Goal: Information Seeking & Learning: Compare options

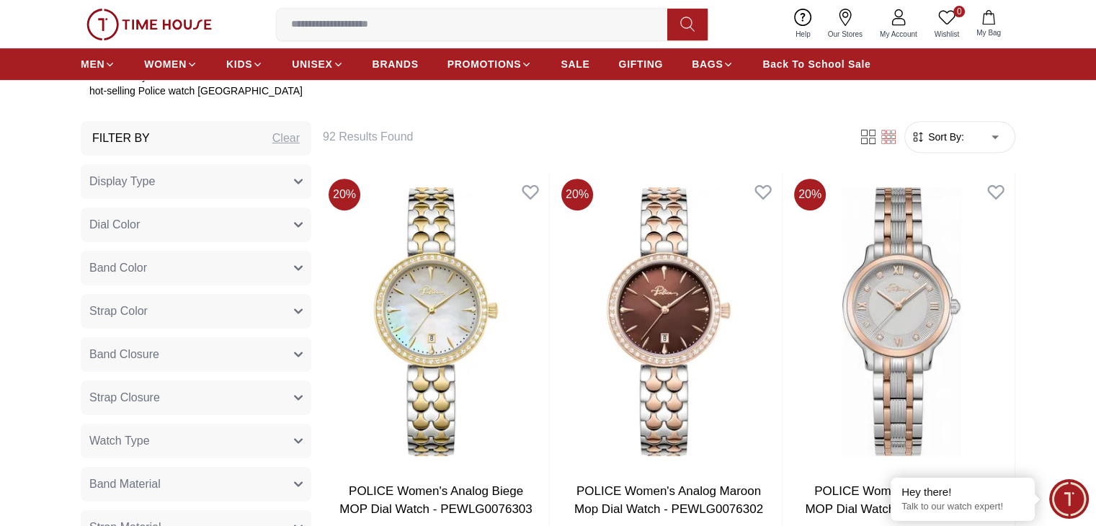
scroll to position [504, 0]
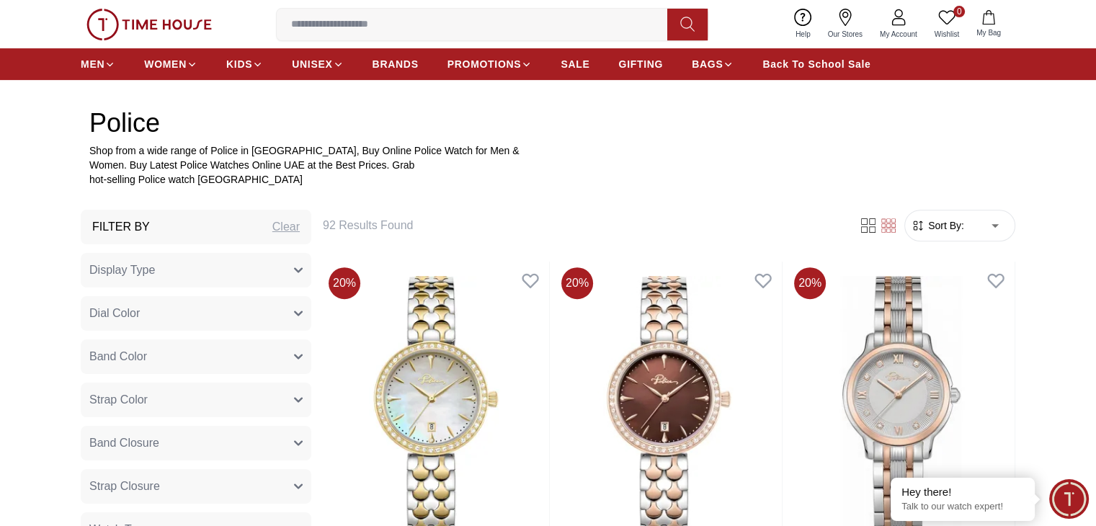
click at [290, 268] on button "Display Type" at bounding box center [196, 270] width 231 height 35
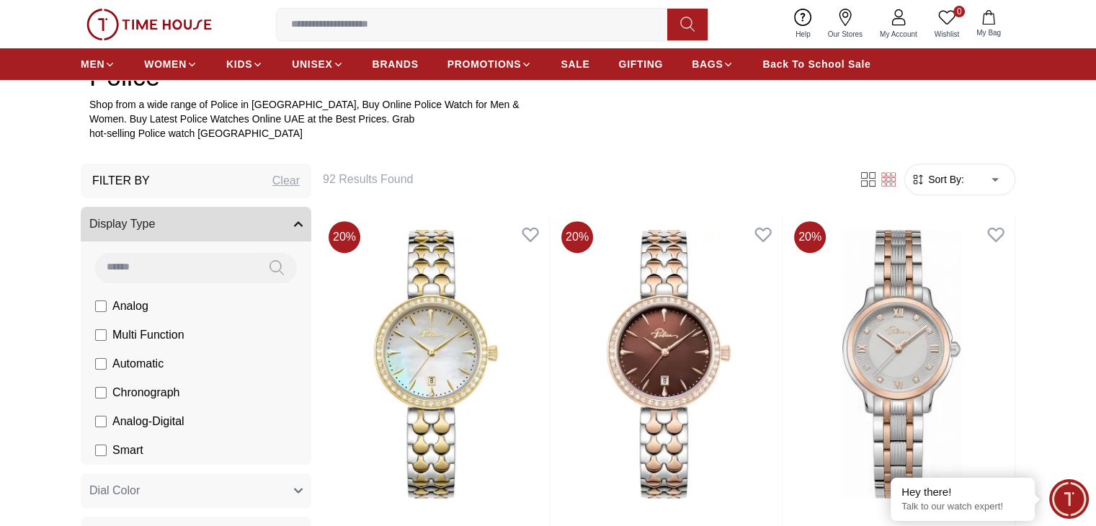
scroll to position [577, 0]
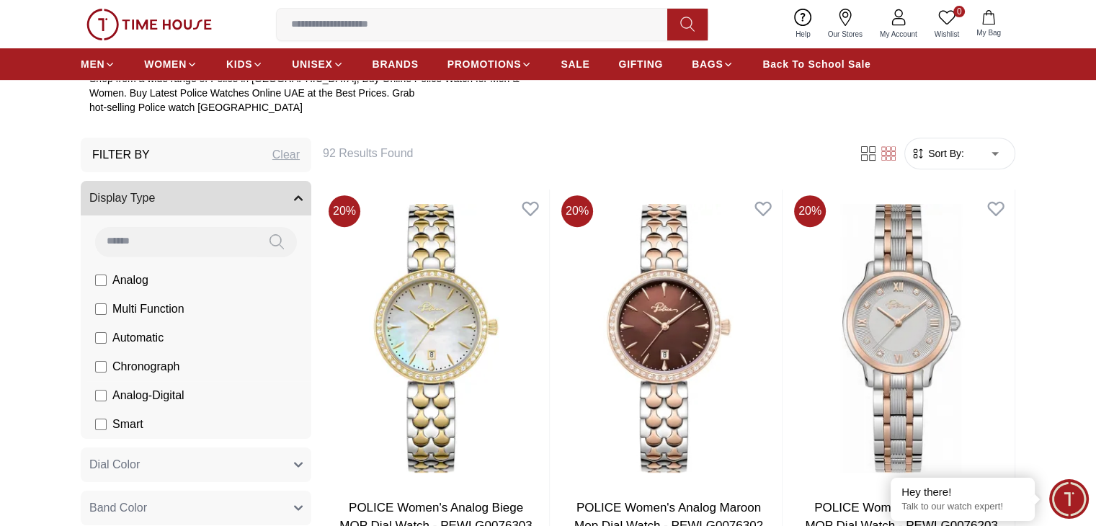
click at [157, 365] on span "Chronograph" at bounding box center [145, 366] width 67 height 17
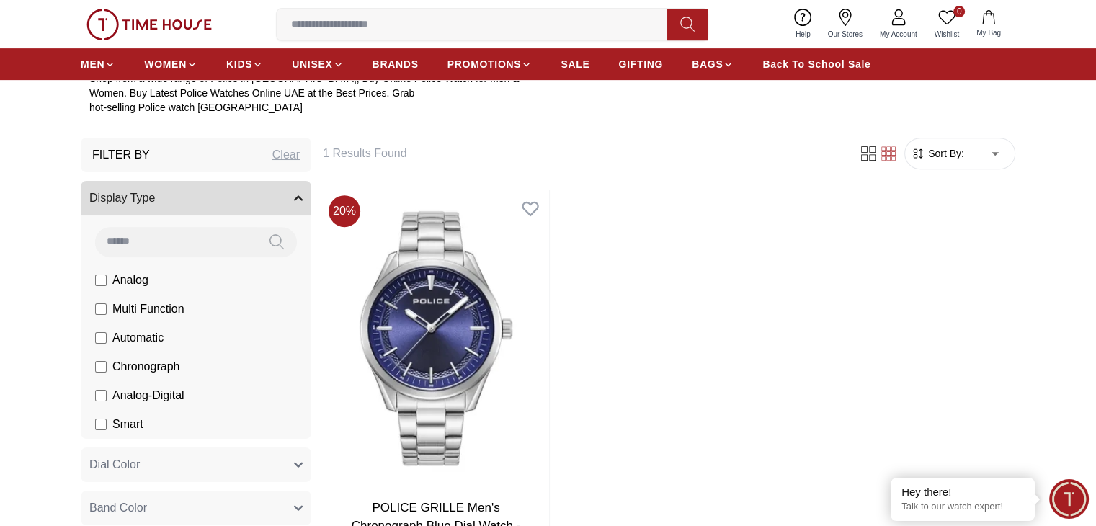
click at [295, 197] on icon "button" at bounding box center [298, 198] width 9 height 9
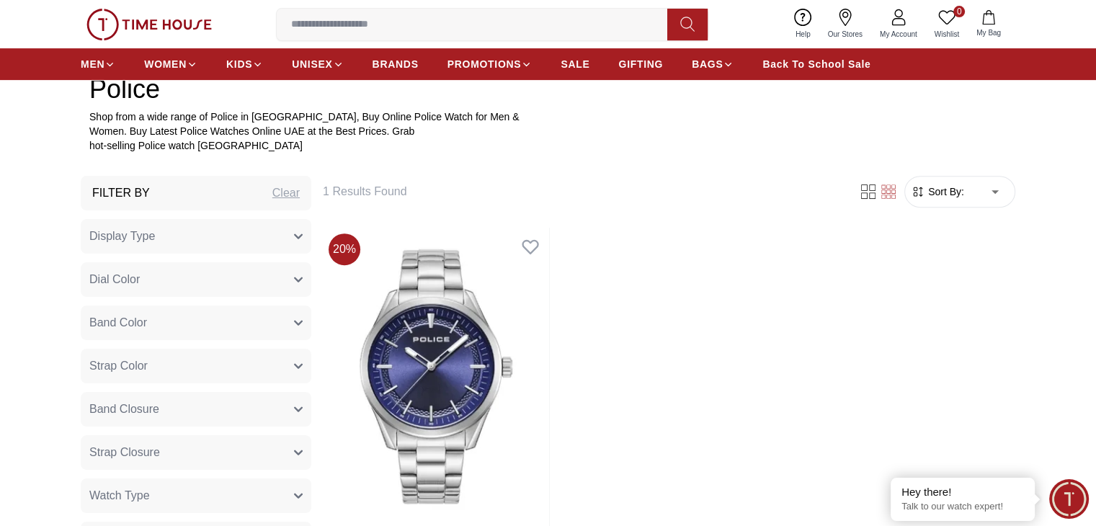
scroll to position [504, 0]
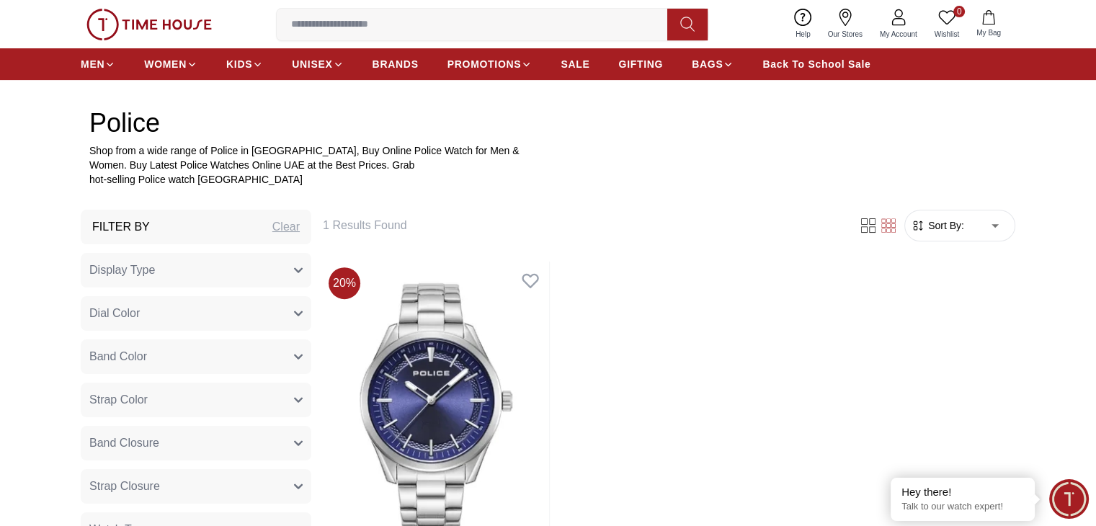
click at [290, 227] on div "Clear" at bounding box center [285, 226] width 27 height 17
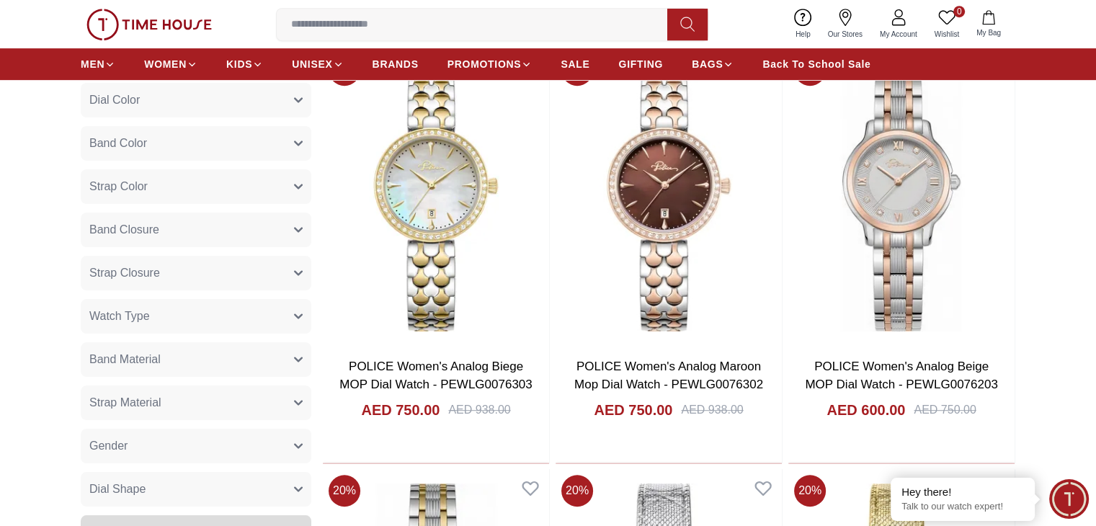
scroll to position [721, 0]
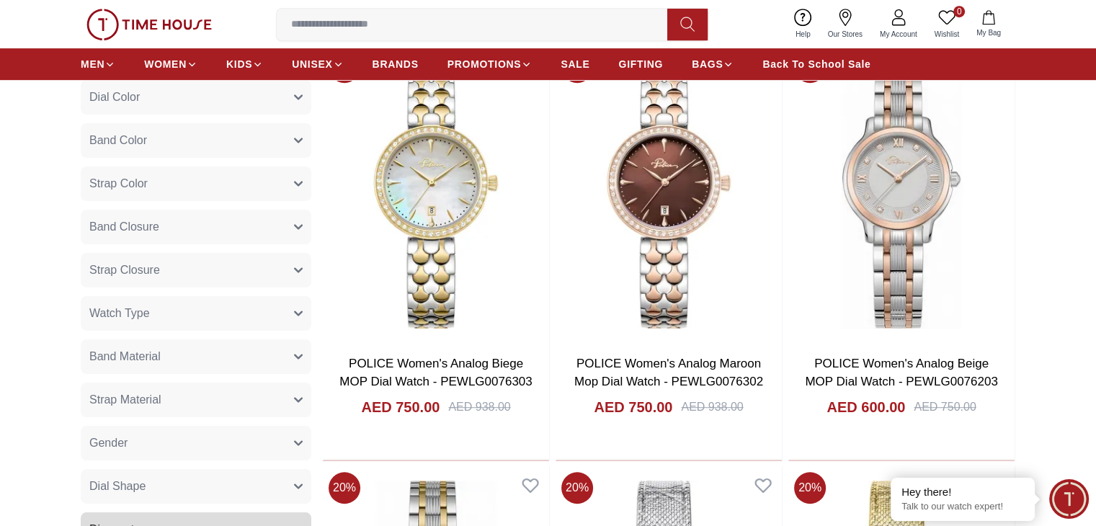
click at [293, 277] on button "Strap Closure" at bounding box center [196, 270] width 231 height 35
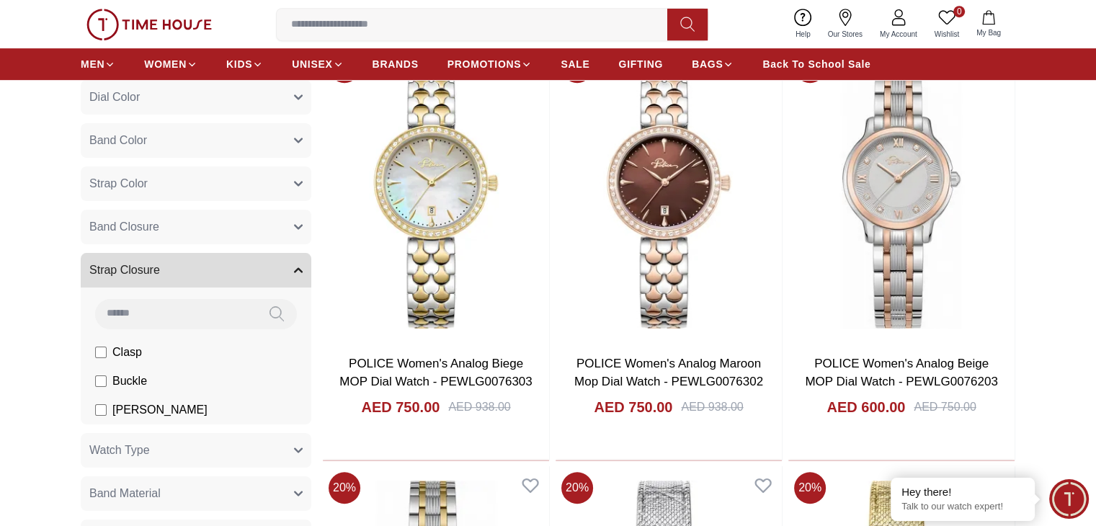
click at [309, 264] on button "Strap Closure" at bounding box center [196, 270] width 231 height 35
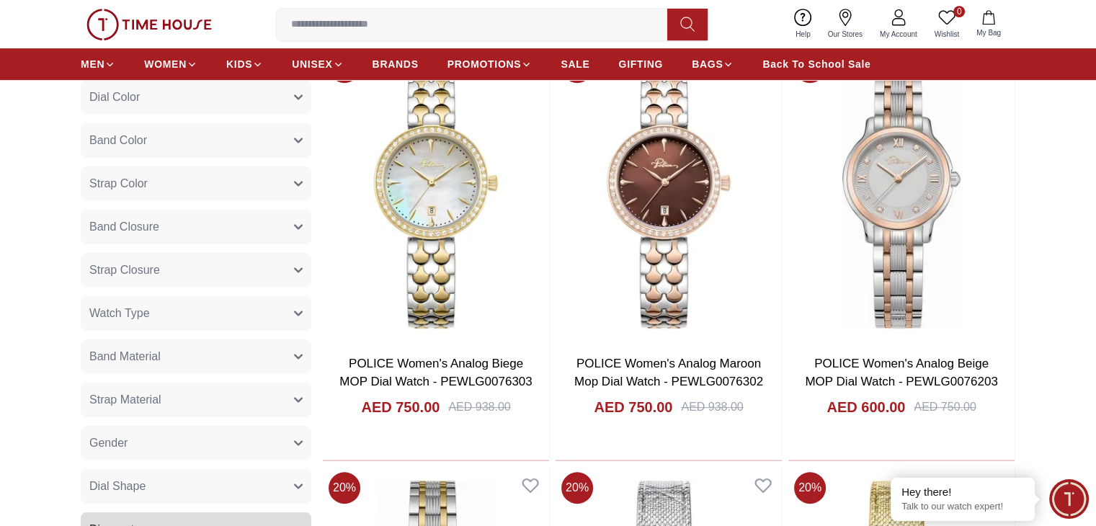
click at [302, 225] on icon "button" at bounding box center [298, 227] width 7 height 4
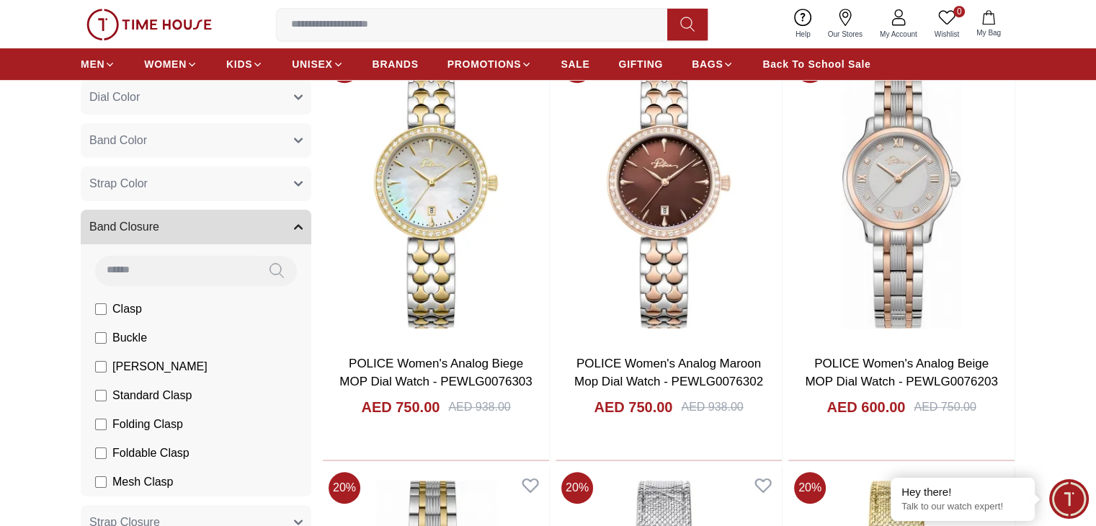
click at [302, 225] on icon "button" at bounding box center [298, 227] width 9 height 9
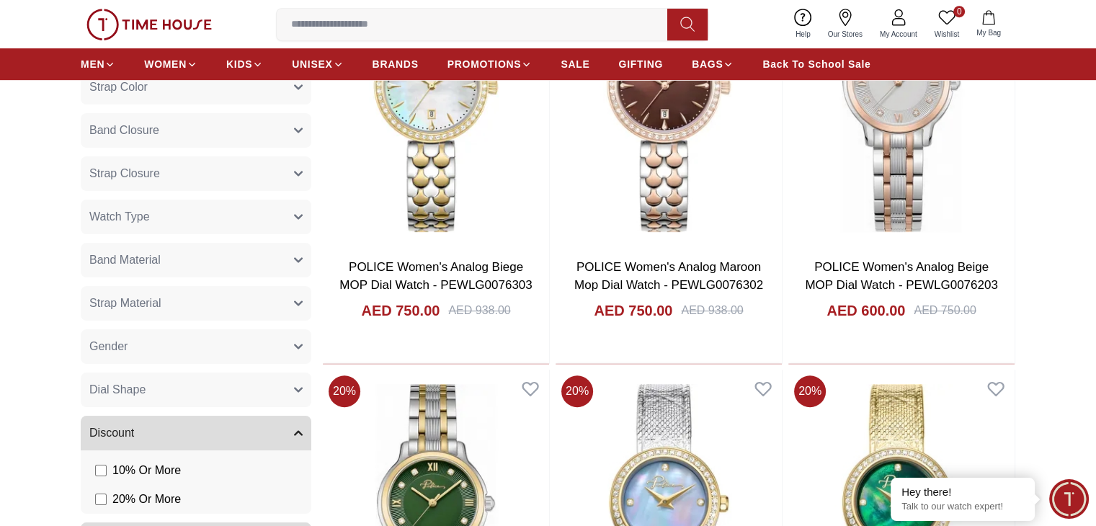
scroll to position [1009, 0]
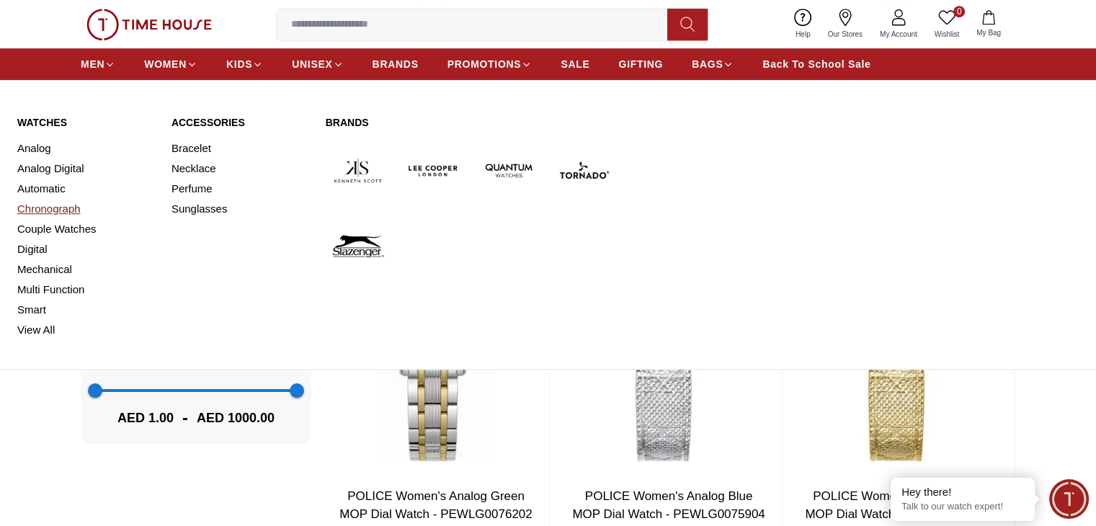
click at [55, 203] on link "Chronograph" at bounding box center [85, 209] width 137 height 20
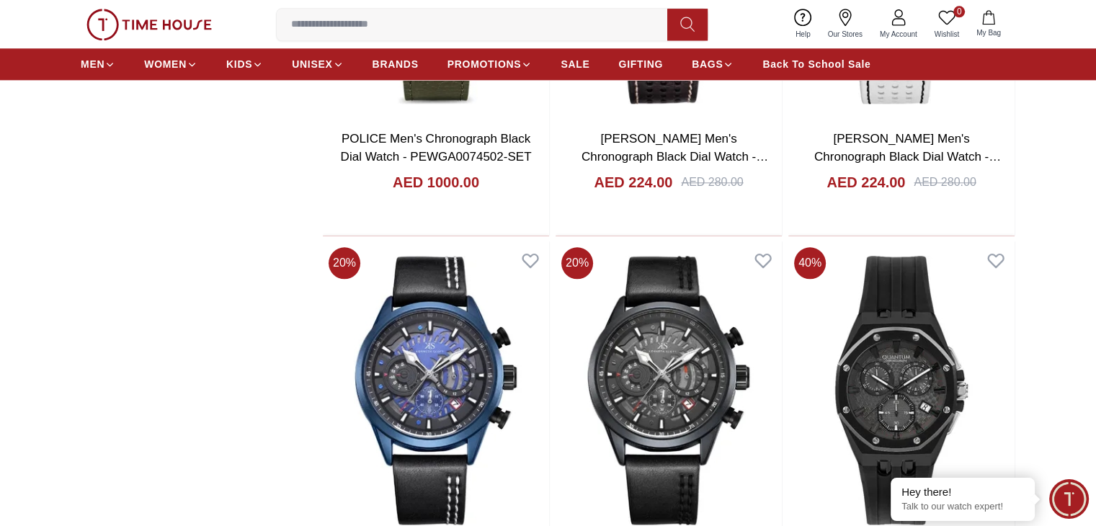
scroll to position [1657, 0]
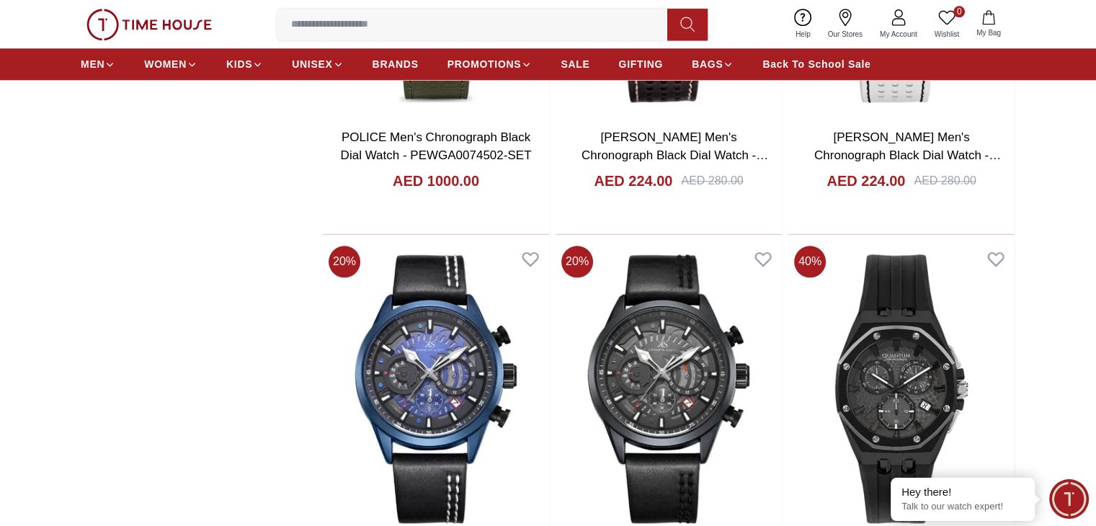
scroll to position [1946, 0]
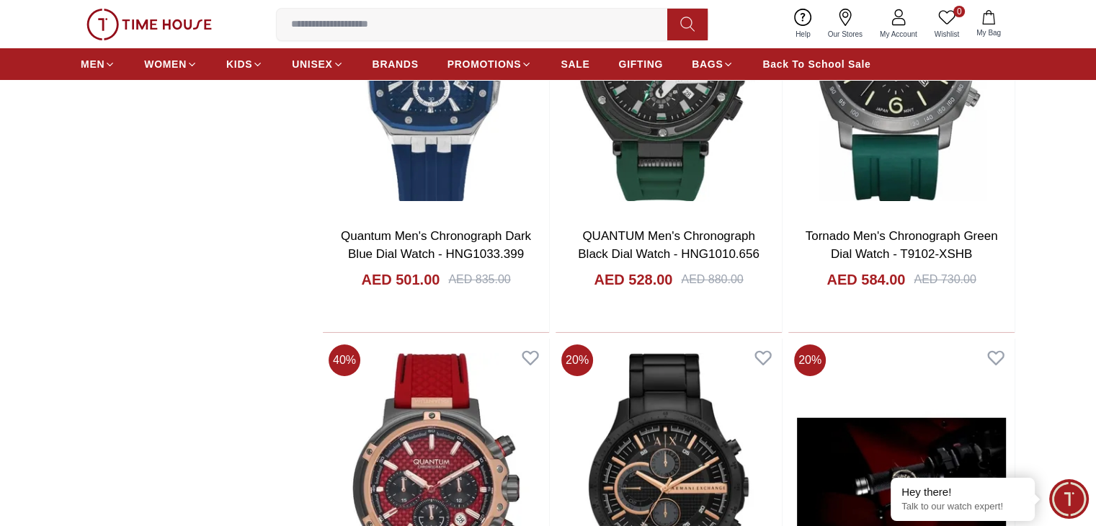
scroll to position [5405, 0]
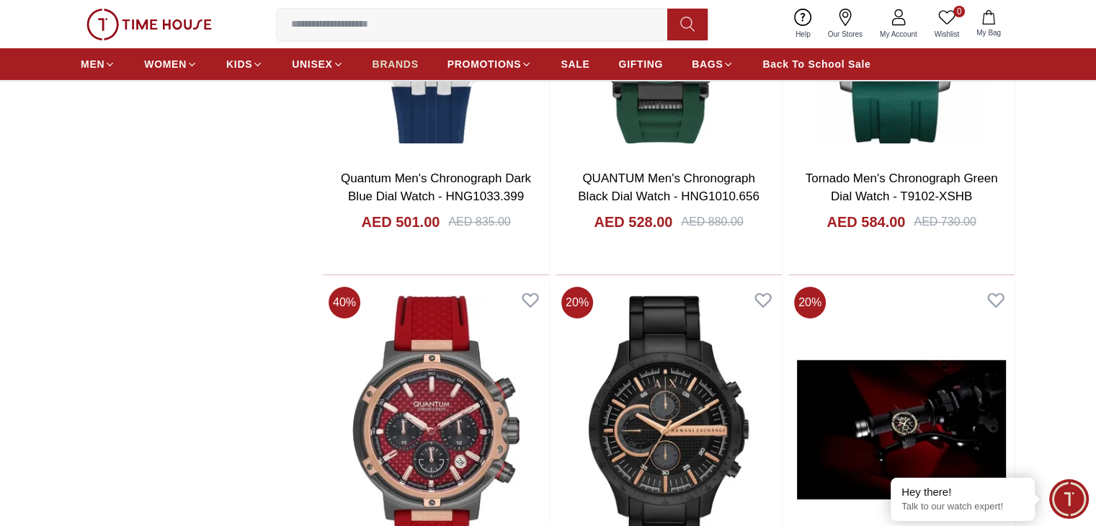
click at [389, 65] on span "BRANDS" at bounding box center [396, 64] width 46 height 14
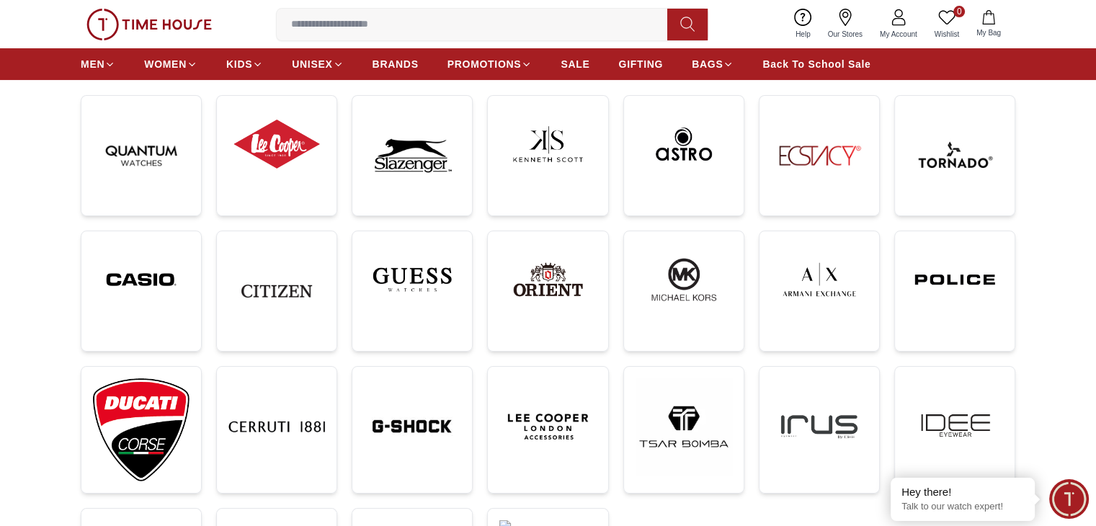
scroll to position [360, 0]
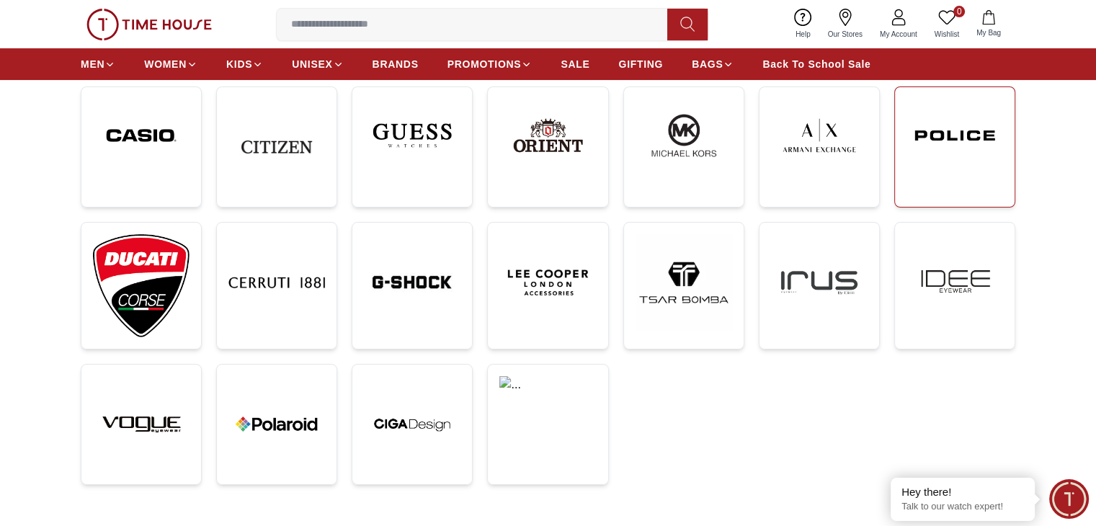
click at [963, 148] on img at bounding box center [955, 136] width 97 height 74
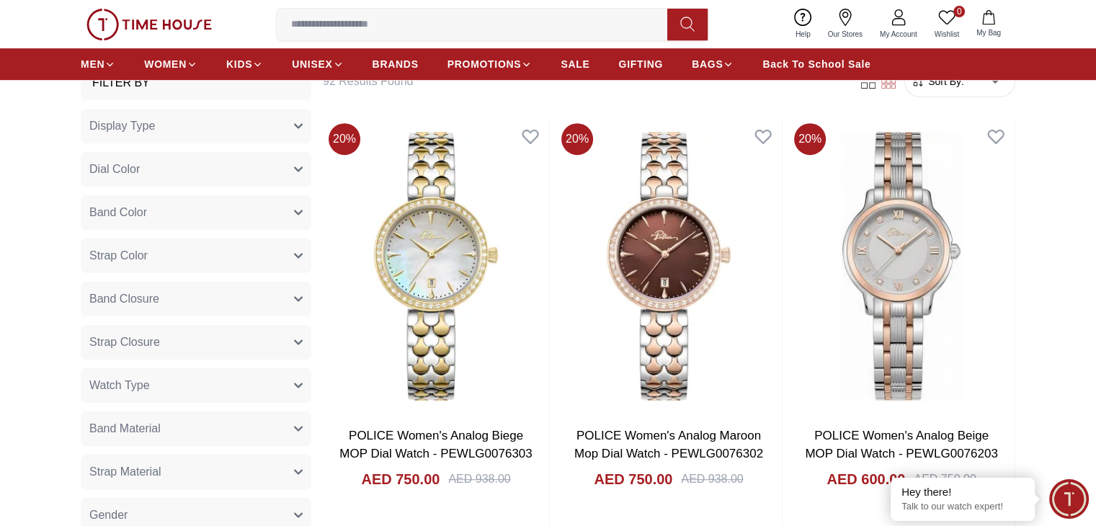
scroll to position [288, 0]
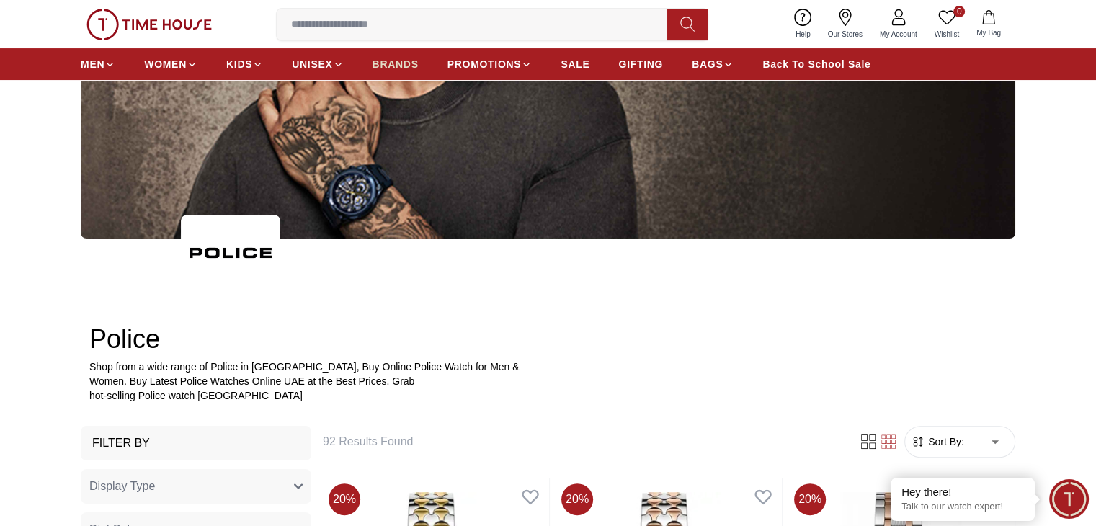
click at [408, 61] on span "BRANDS" at bounding box center [396, 64] width 46 height 14
click at [329, 68] on span "UNISEX" at bounding box center [312, 64] width 40 height 14
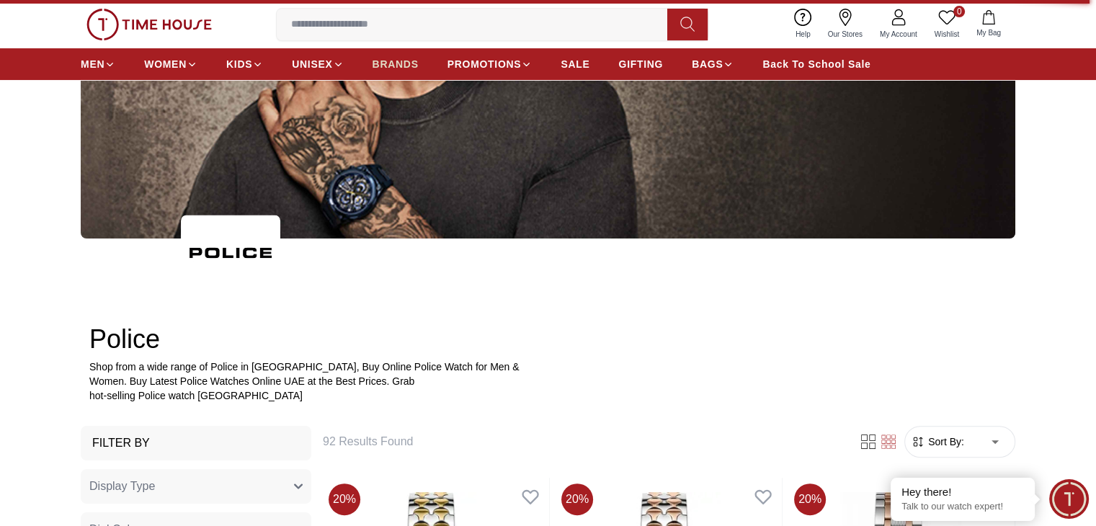
click at [386, 57] on span "BRANDS" at bounding box center [396, 64] width 46 height 14
click at [390, 62] on span "BRANDS" at bounding box center [396, 64] width 46 height 14
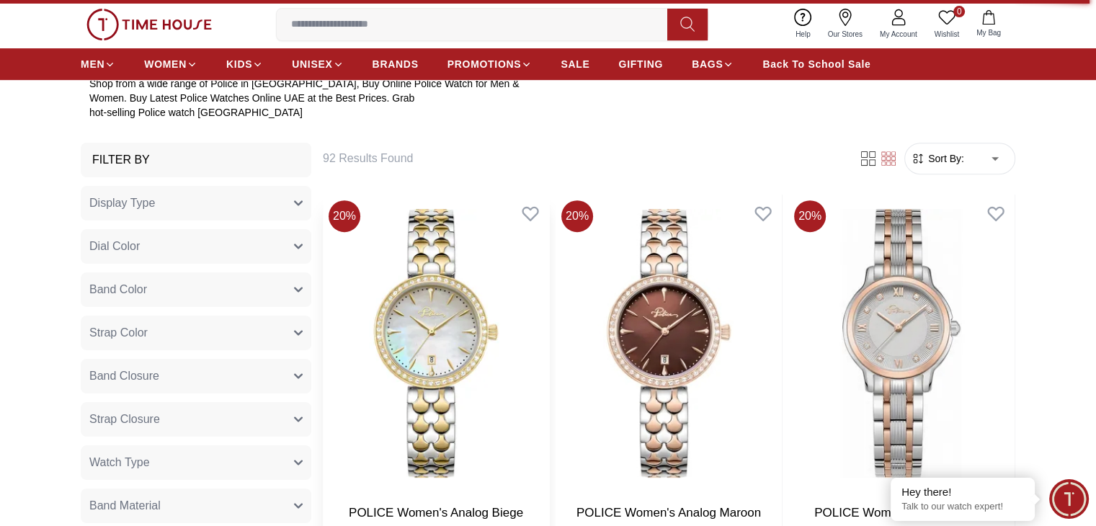
scroll to position [216, 0]
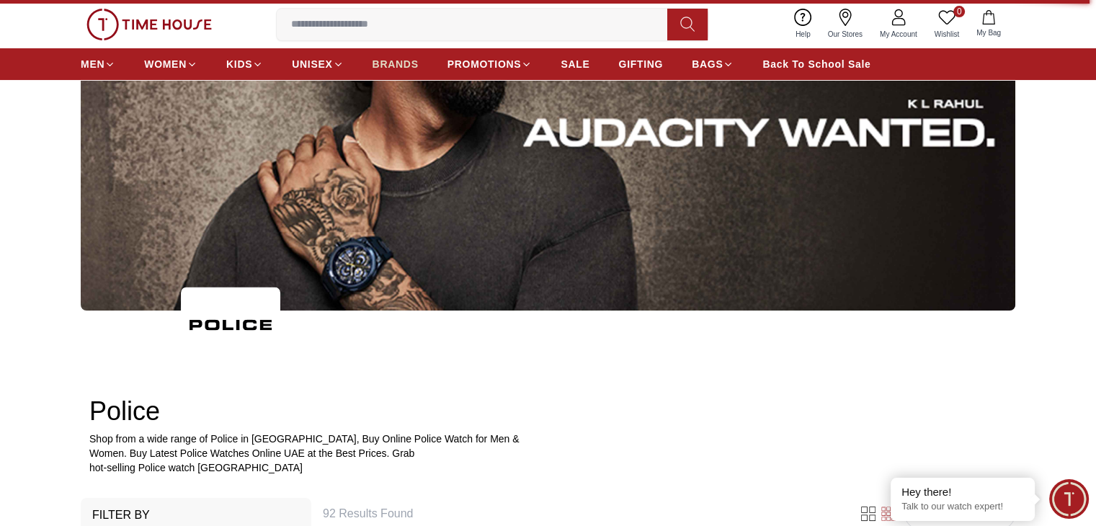
click at [396, 61] on span "BRANDS" at bounding box center [396, 64] width 46 height 14
click at [101, 61] on span "MEN" at bounding box center [93, 64] width 24 height 14
click at [169, 63] on span "WOMEN" at bounding box center [165, 64] width 43 height 14
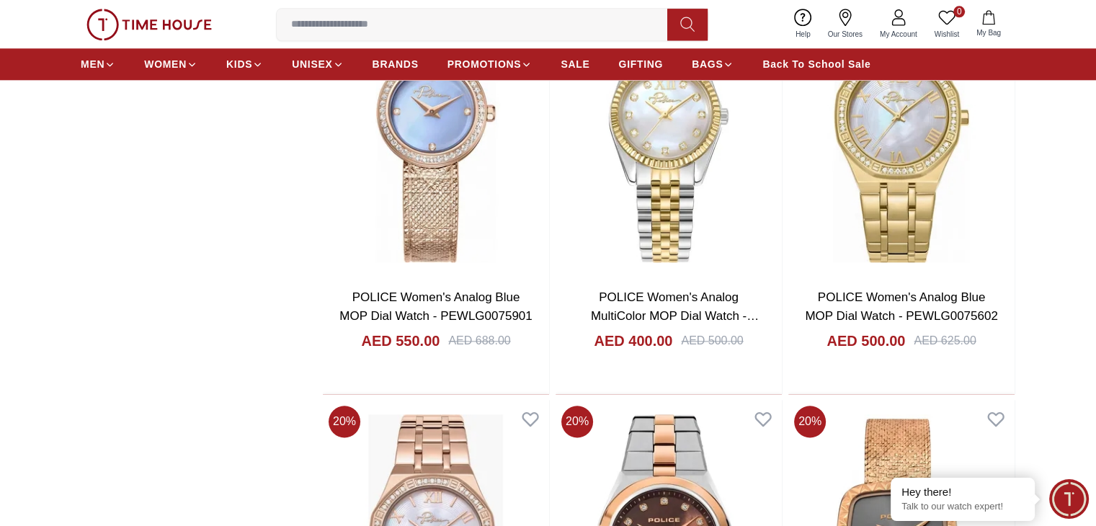
scroll to position [1417, 0]
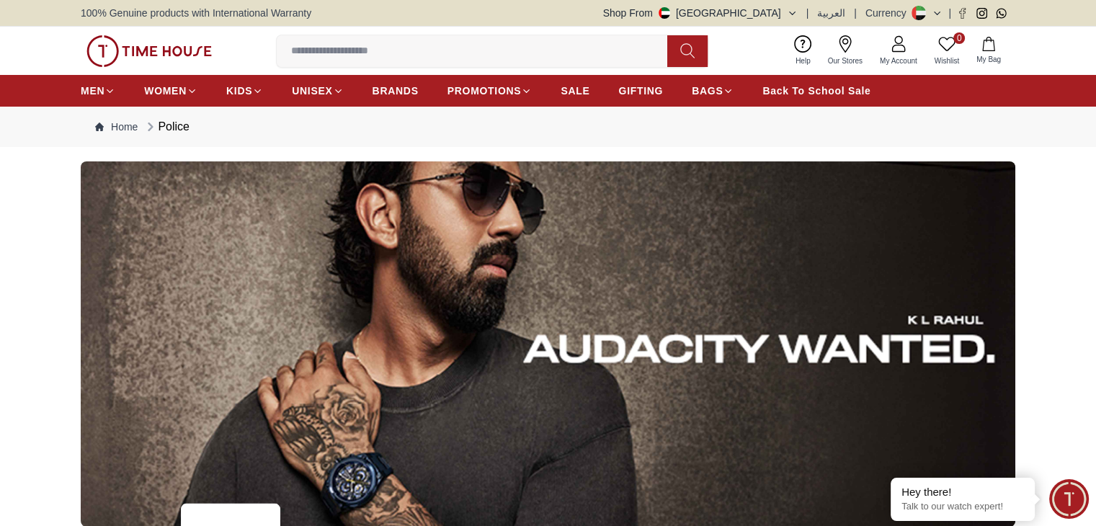
scroll to position [1946, 0]
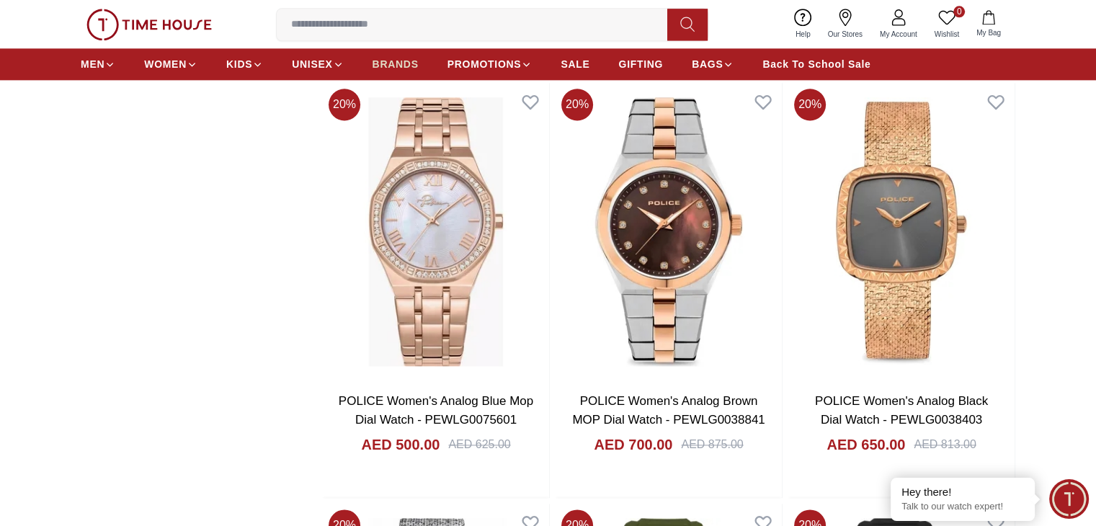
click at [396, 57] on span "BRANDS" at bounding box center [396, 64] width 46 height 14
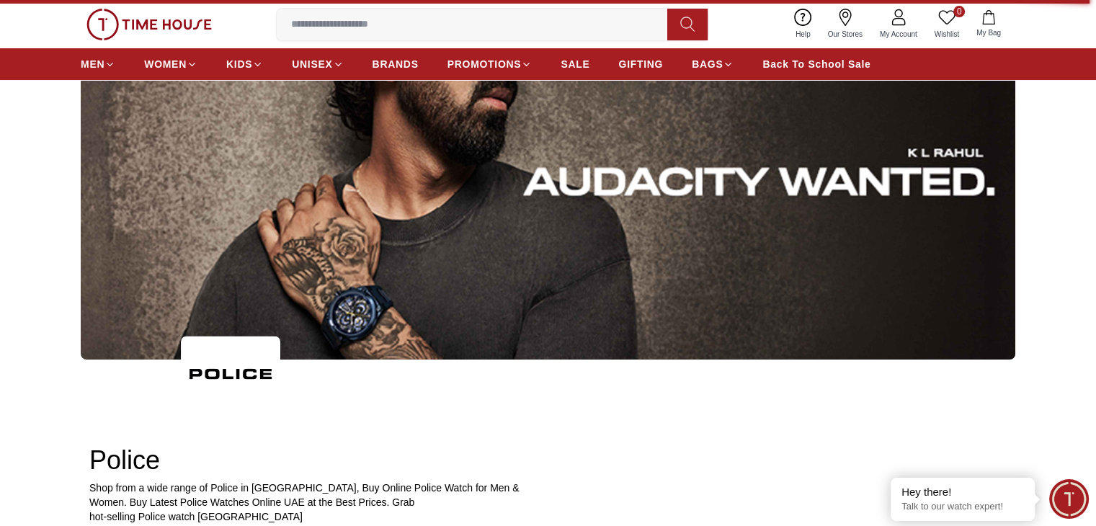
scroll to position [0, 0]
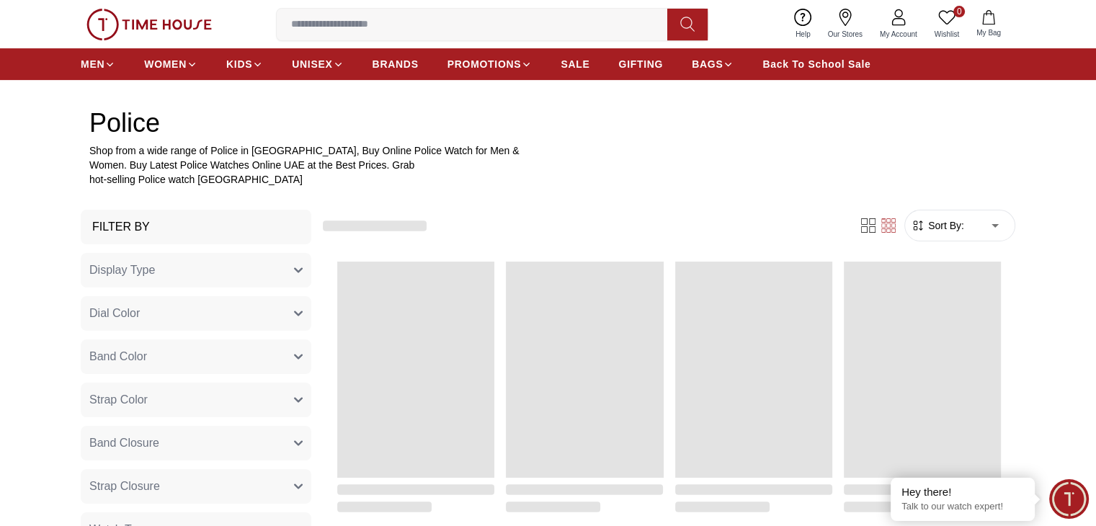
scroll to position [577, 0]
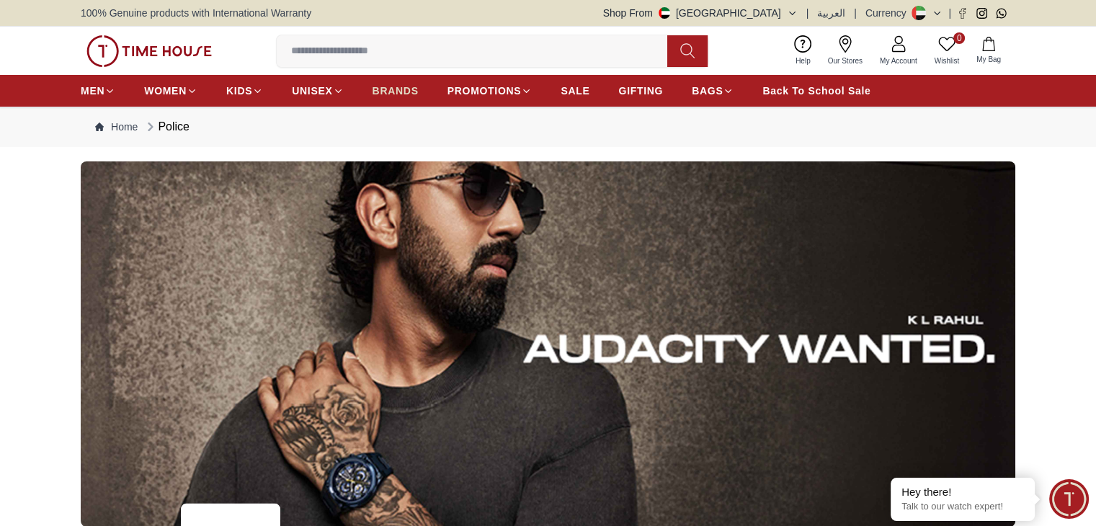
click at [387, 90] on span "BRANDS" at bounding box center [396, 91] width 46 height 14
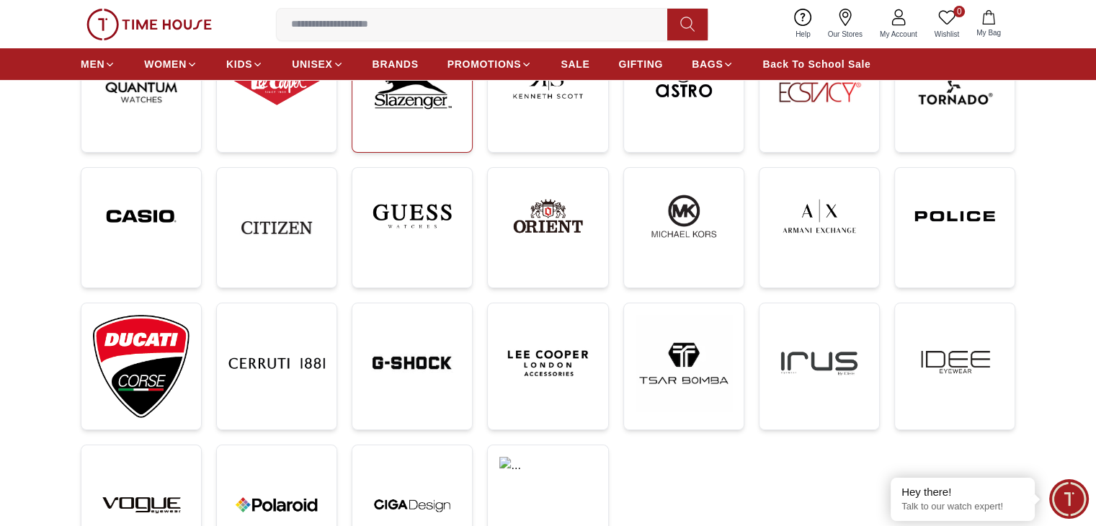
scroll to position [288, 0]
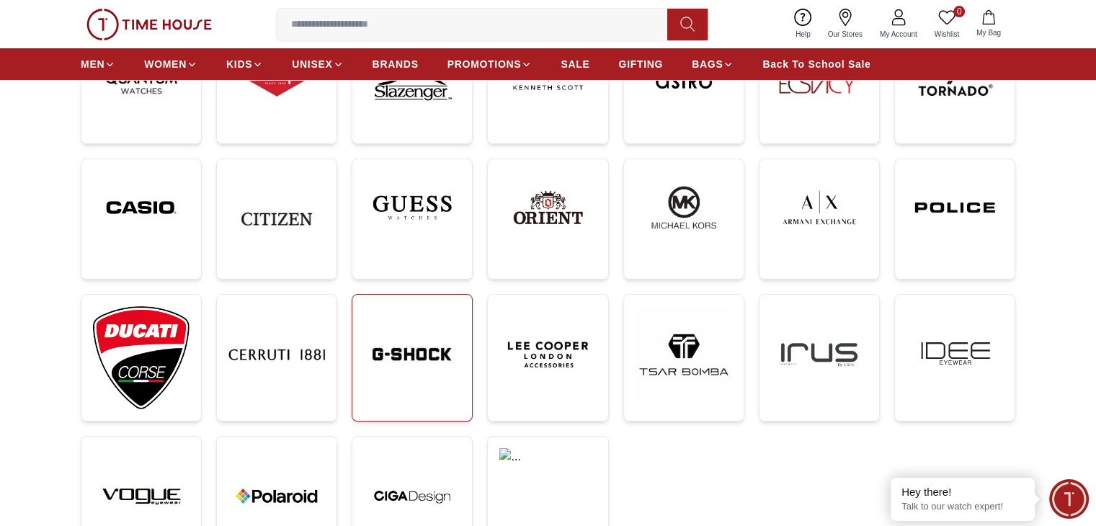
click at [412, 330] on img at bounding box center [412, 354] width 97 height 97
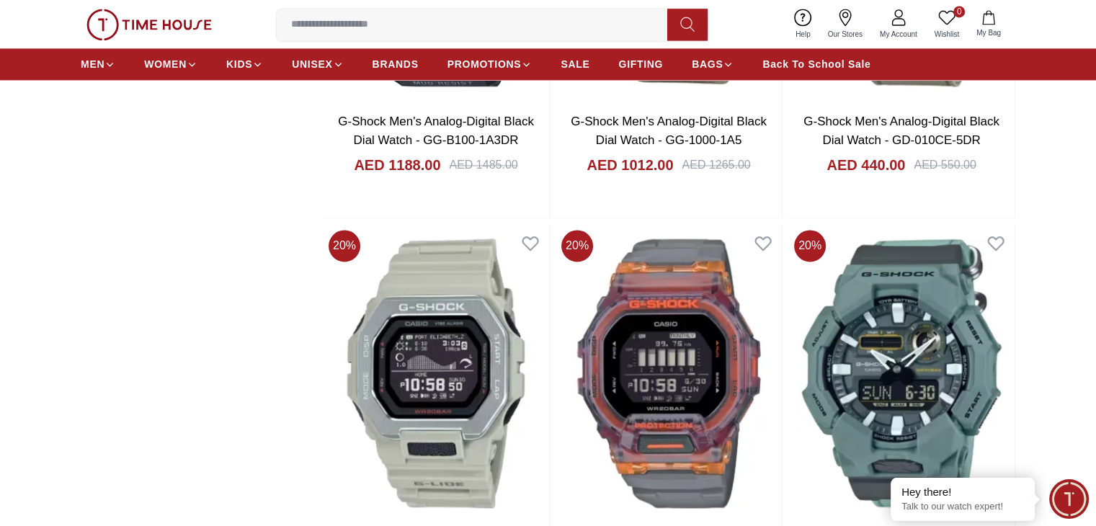
scroll to position [2306, 0]
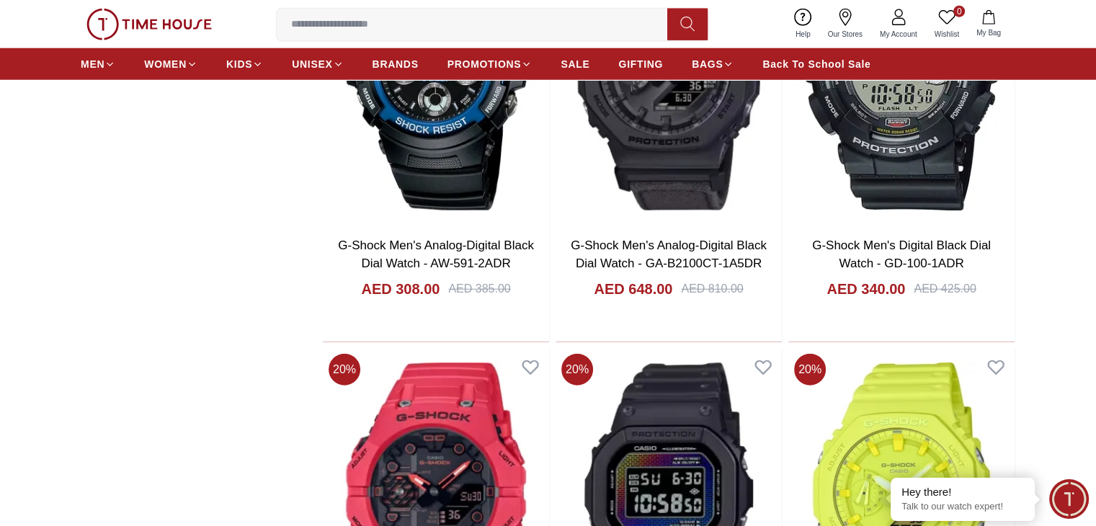
scroll to position [4036, 0]
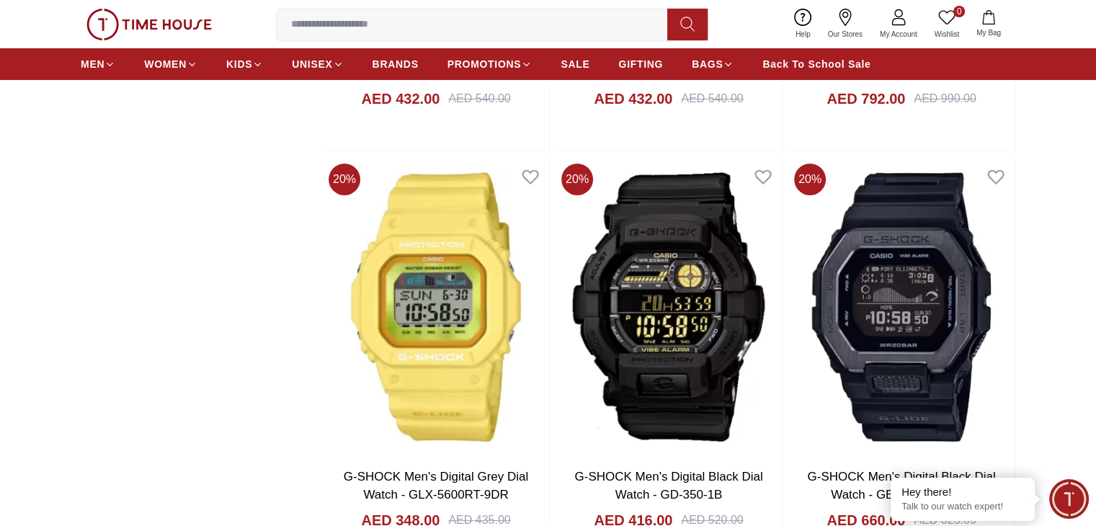
scroll to position [5693, 0]
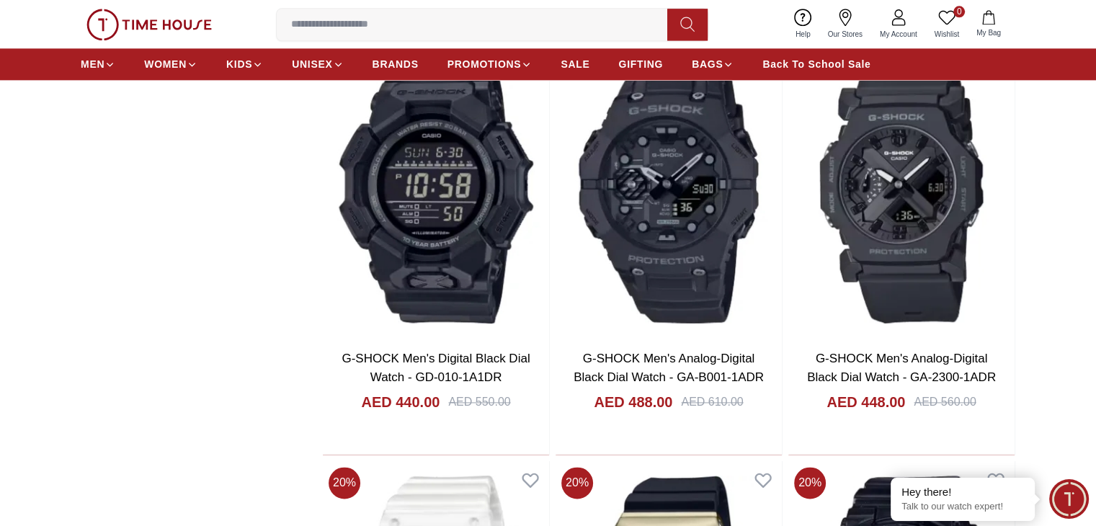
scroll to position [7639, 0]
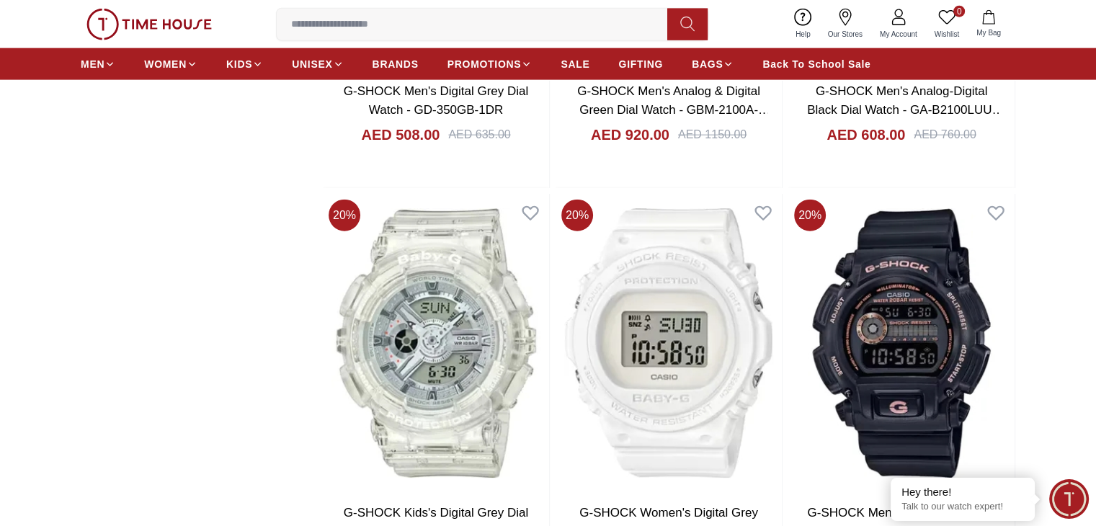
scroll to position [9008, 0]
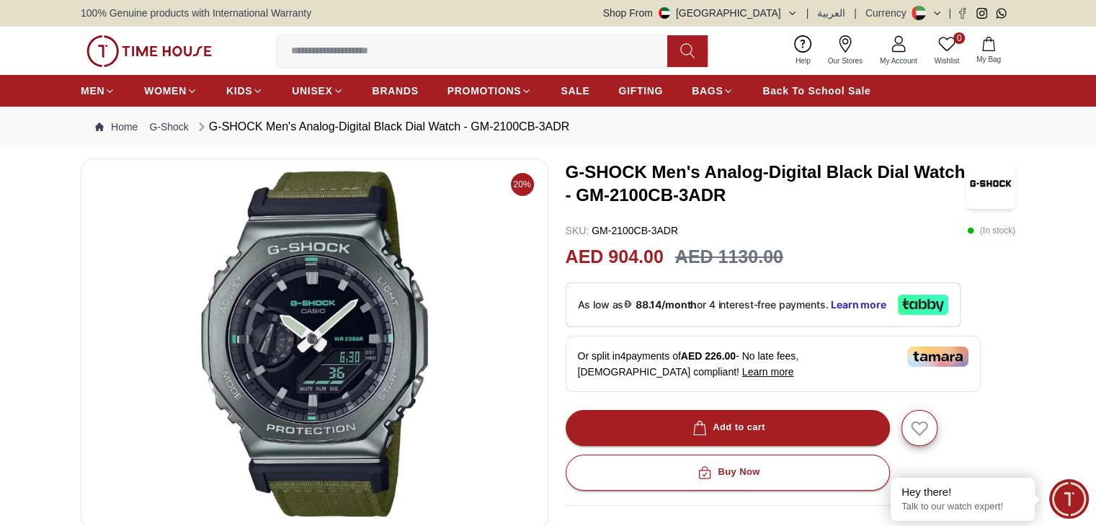
click at [695, 303] on strong "88.14/month" at bounding box center [666, 305] width 61 height 12
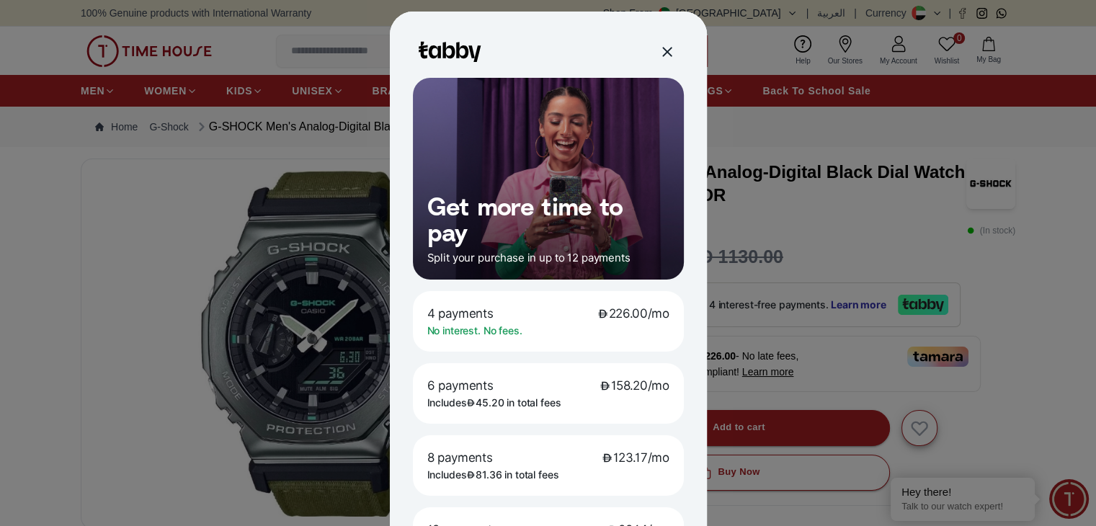
click at [188, 301] on div at bounding box center [548, 263] width 1096 height 526
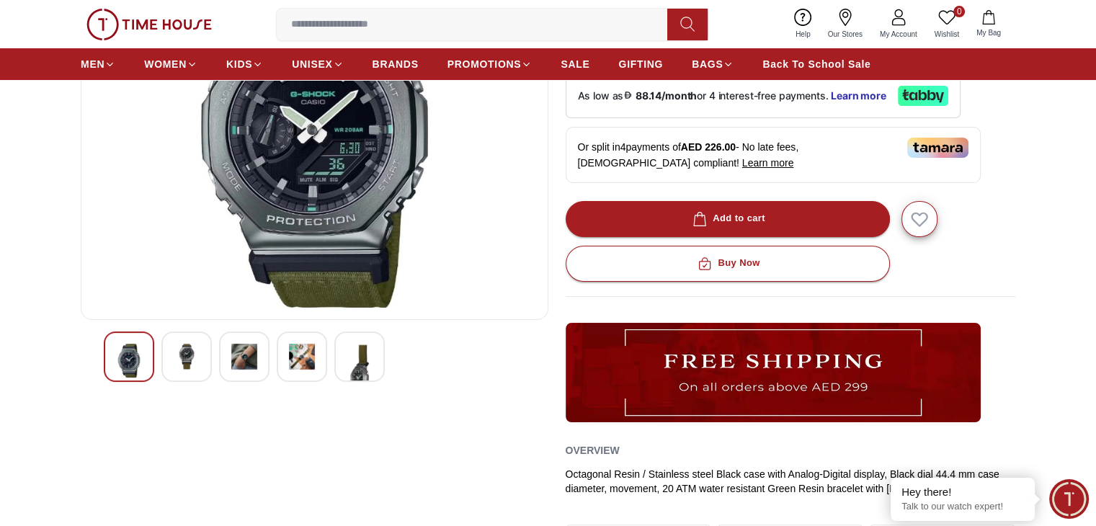
scroll to position [216, 0]
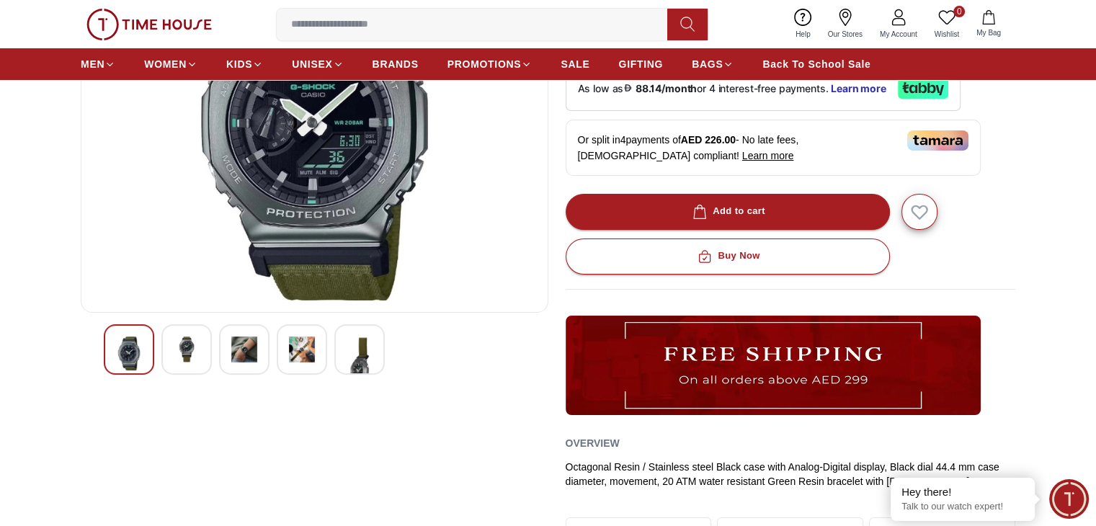
click at [292, 202] on img at bounding box center [314, 128] width 443 height 346
click at [172, 351] on div at bounding box center [186, 349] width 50 height 50
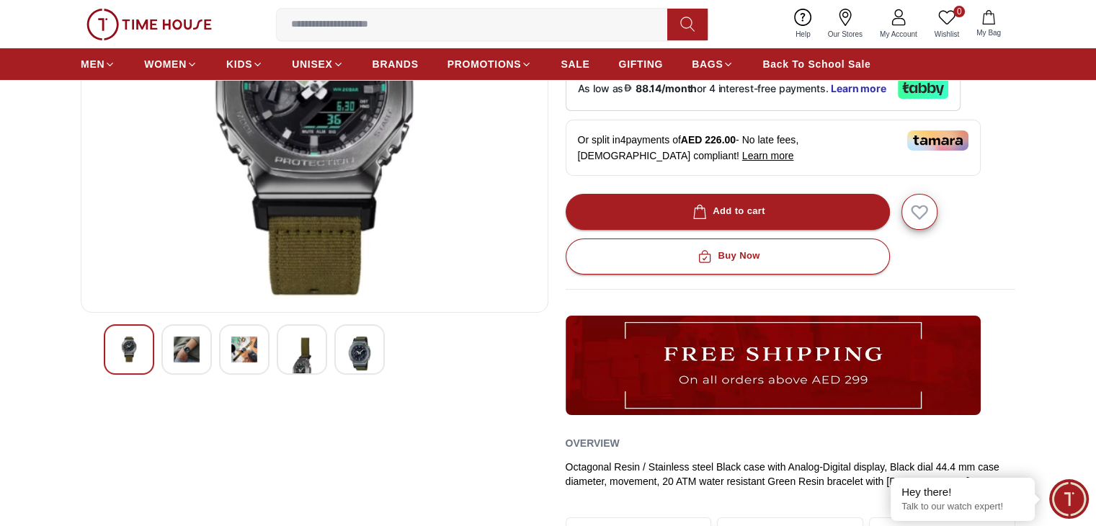
scroll to position [72, 0]
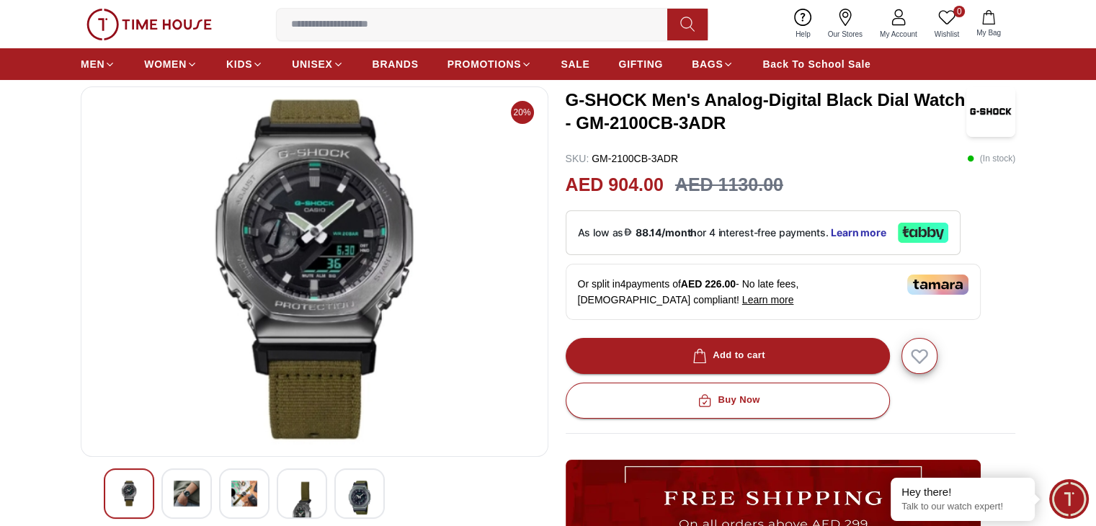
click at [233, 499] on img at bounding box center [244, 494] width 26 height 26
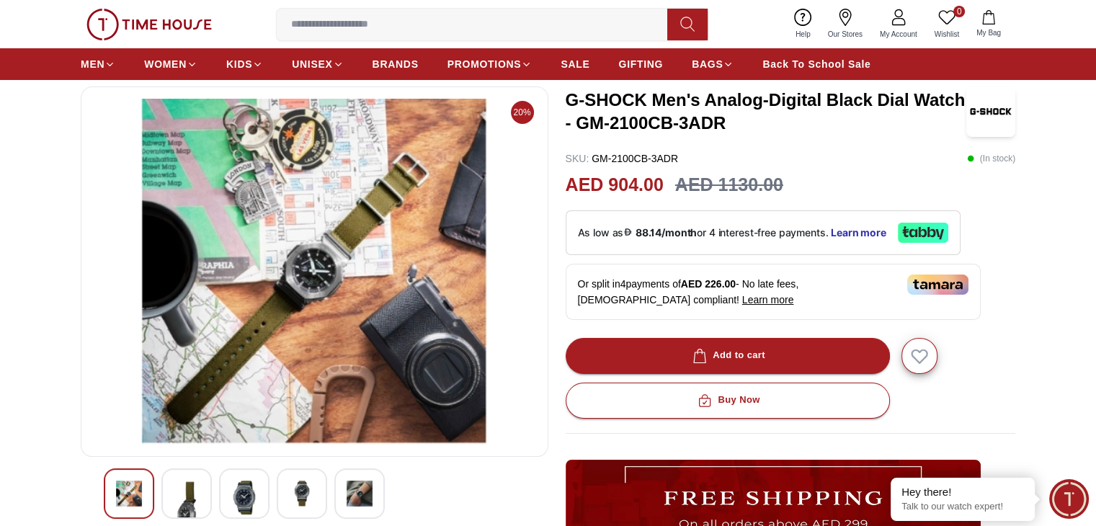
click at [298, 497] on img at bounding box center [302, 494] width 26 height 26
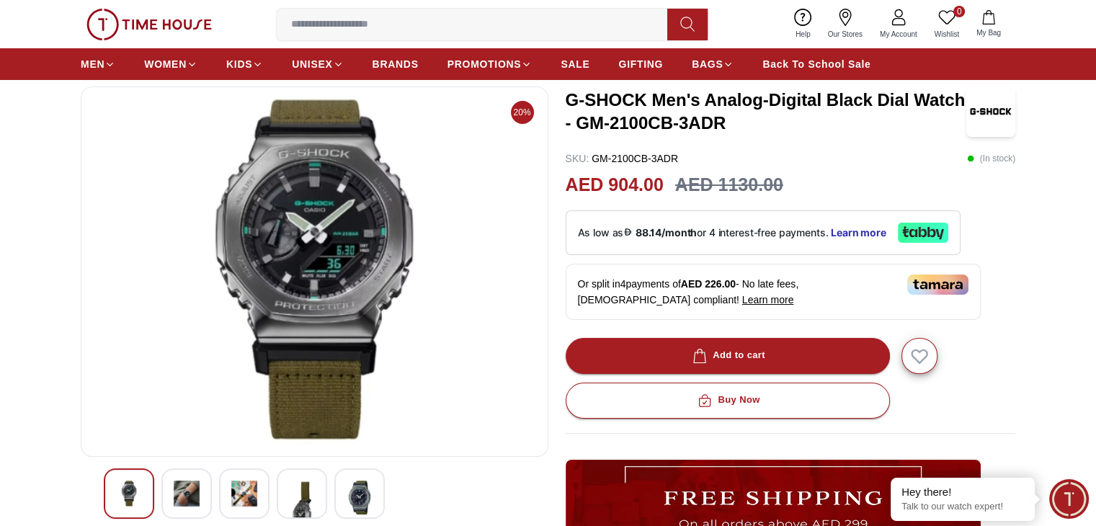
click at [354, 496] on img at bounding box center [360, 498] width 26 height 34
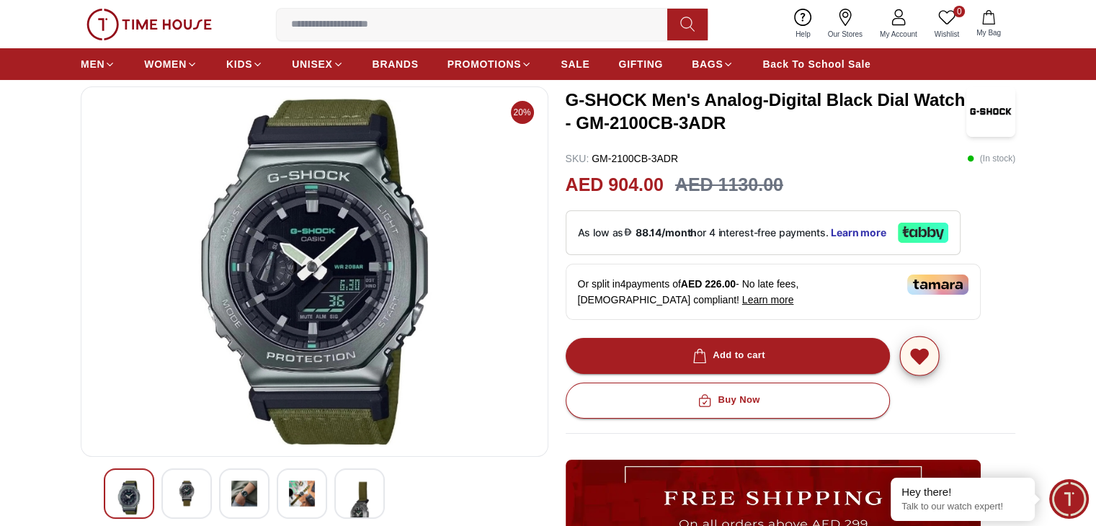
click at [925, 350] on icon "button" at bounding box center [919, 357] width 17 height 14
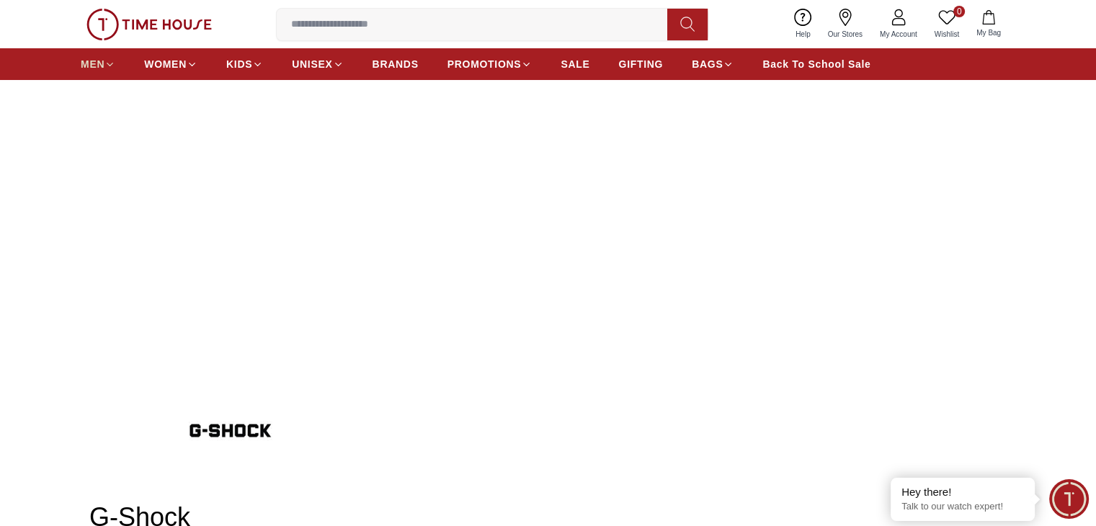
scroll to position [9902, 0]
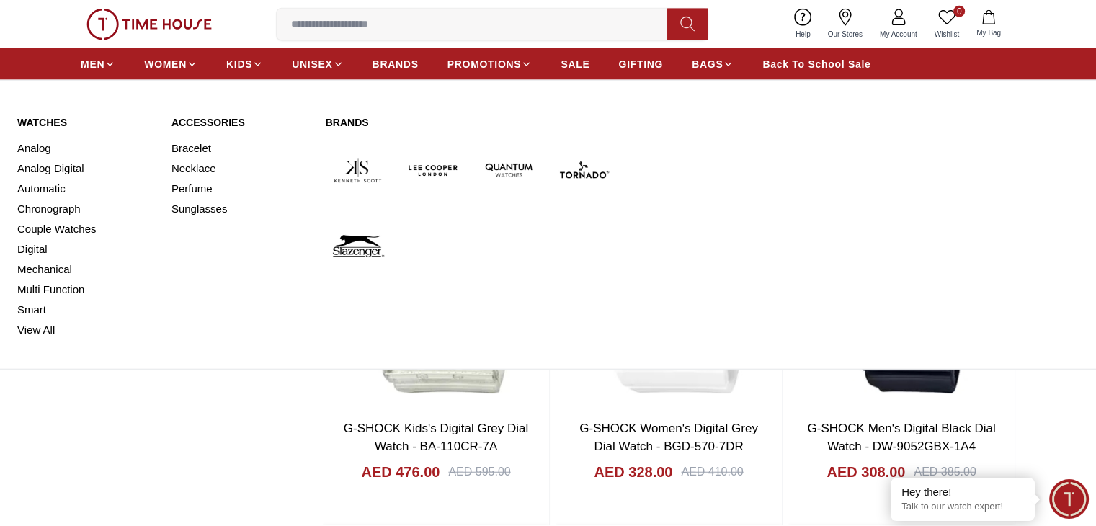
scroll to position [8677, 0]
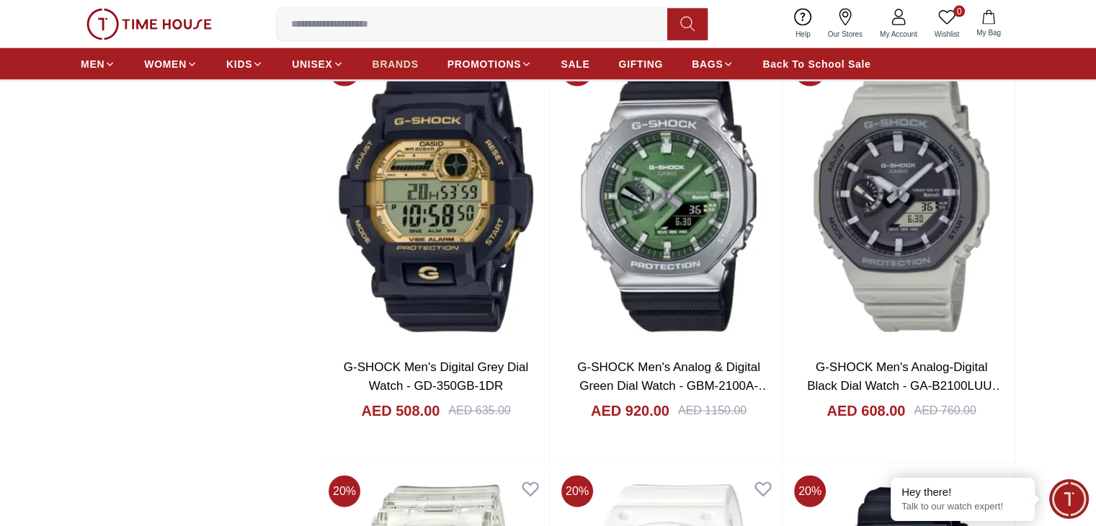
click at [404, 61] on span "BRANDS" at bounding box center [396, 64] width 46 height 14
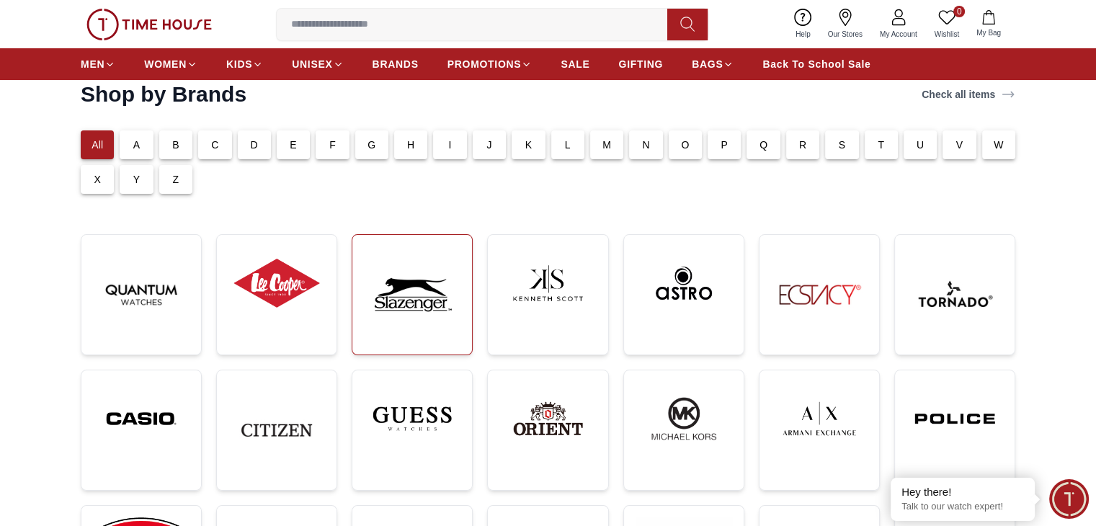
scroll to position [144, 0]
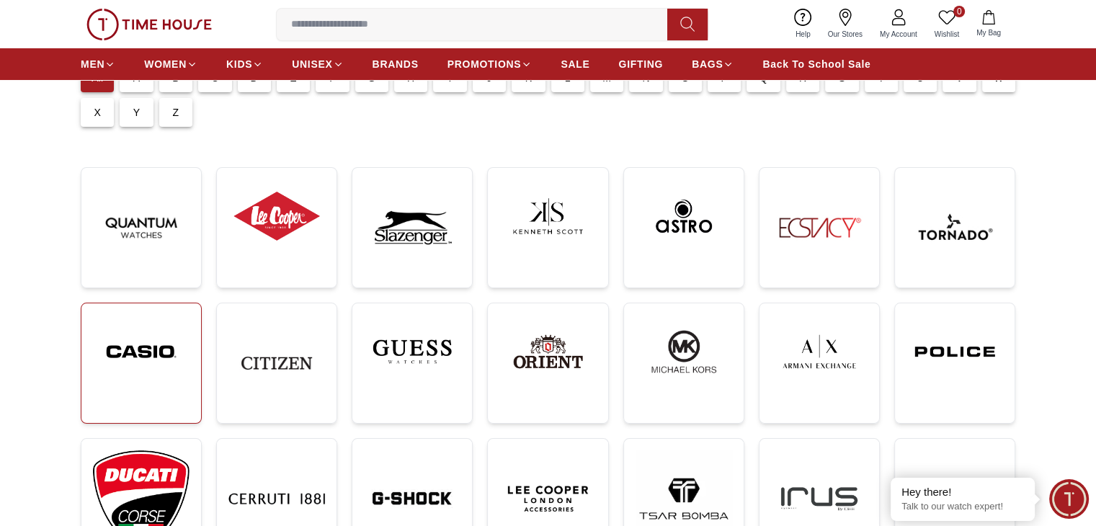
click at [147, 359] on img at bounding box center [141, 352] width 97 height 74
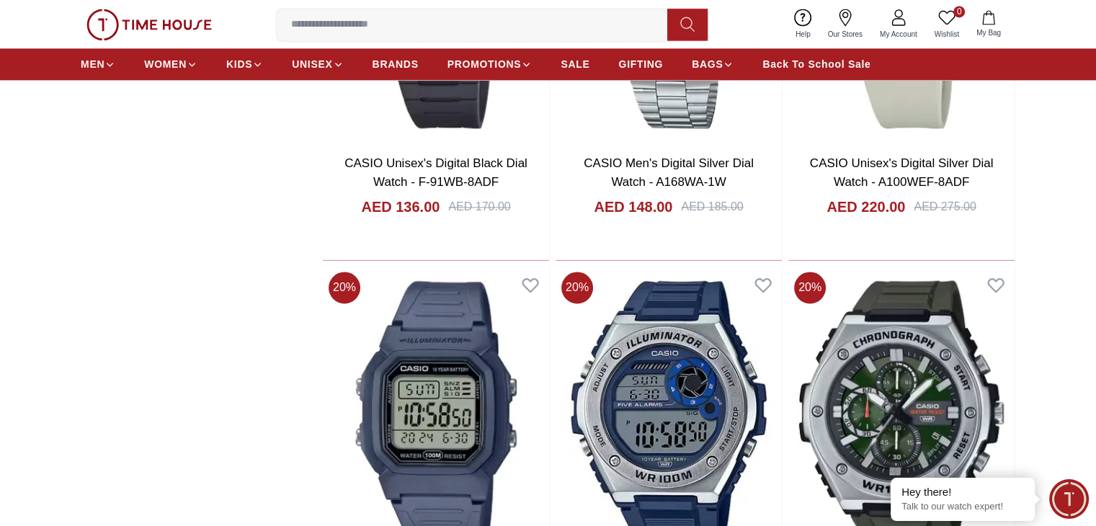
scroll to position [2378, 0]
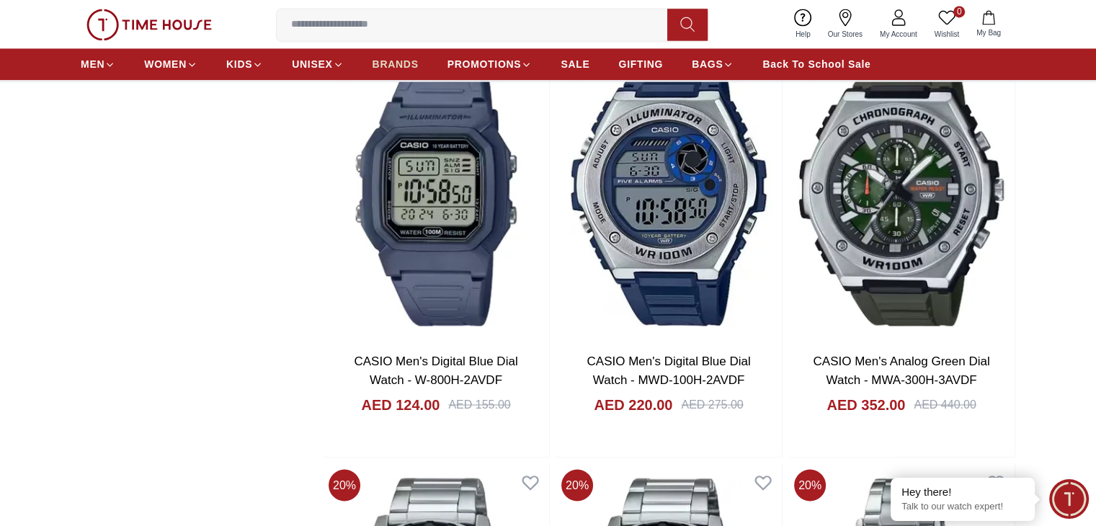
click at [411, 61] on span "BRANDS" at bounding box center [396, 64] width 46 height 14
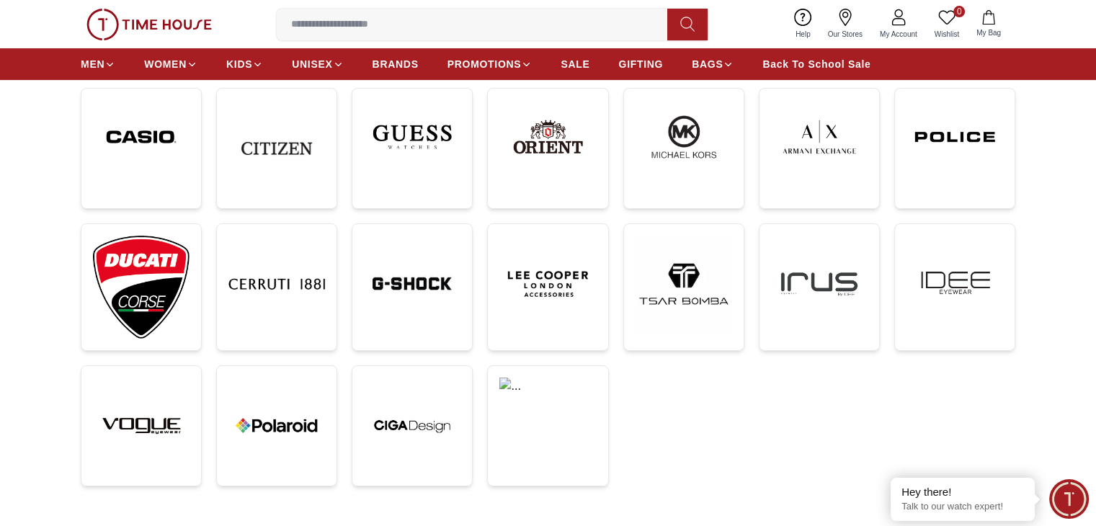
scroll to position [360, 0]
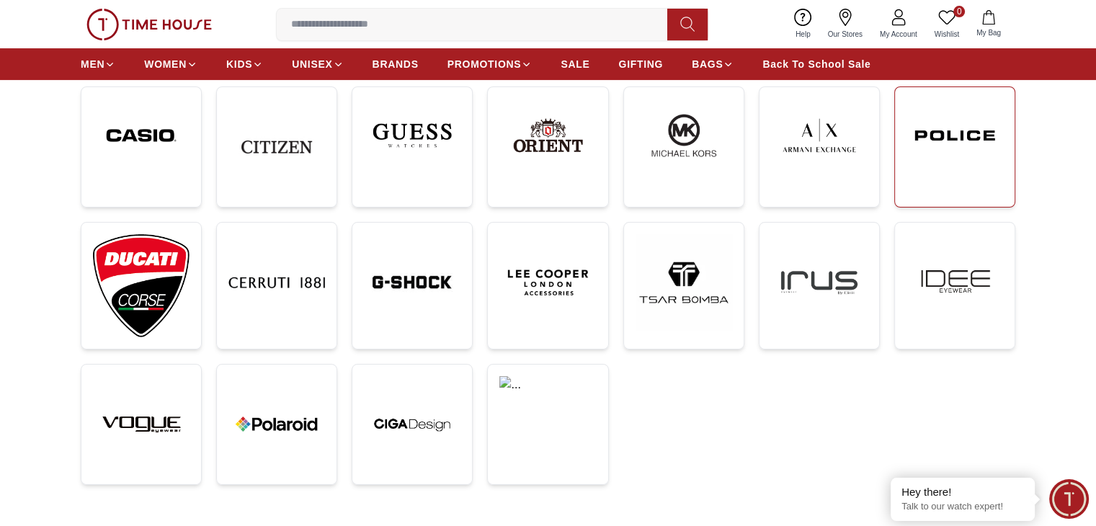
click at [938, 142] on img at bounding box center [955, 136] width 97 height 74
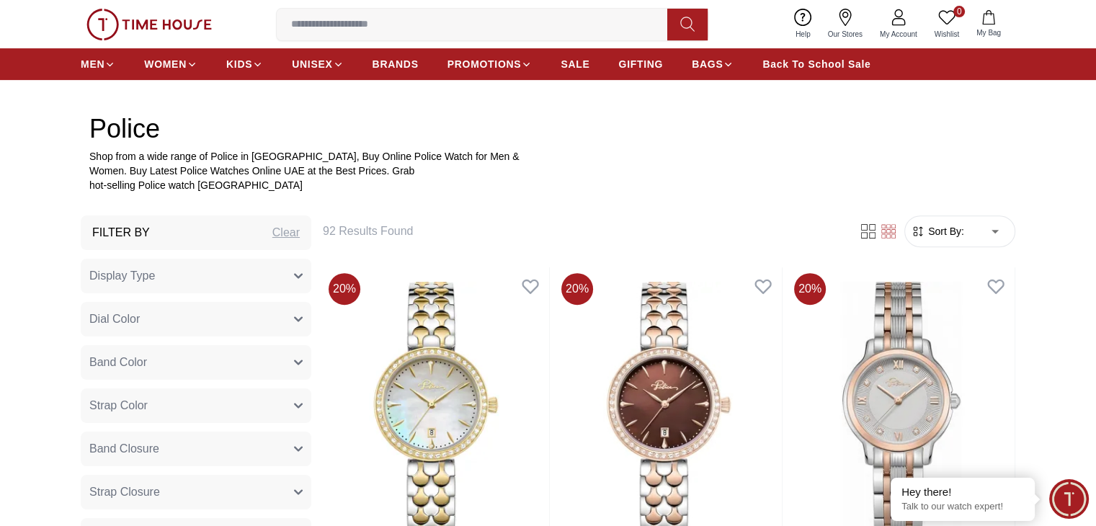
scroll to position [649, 0]
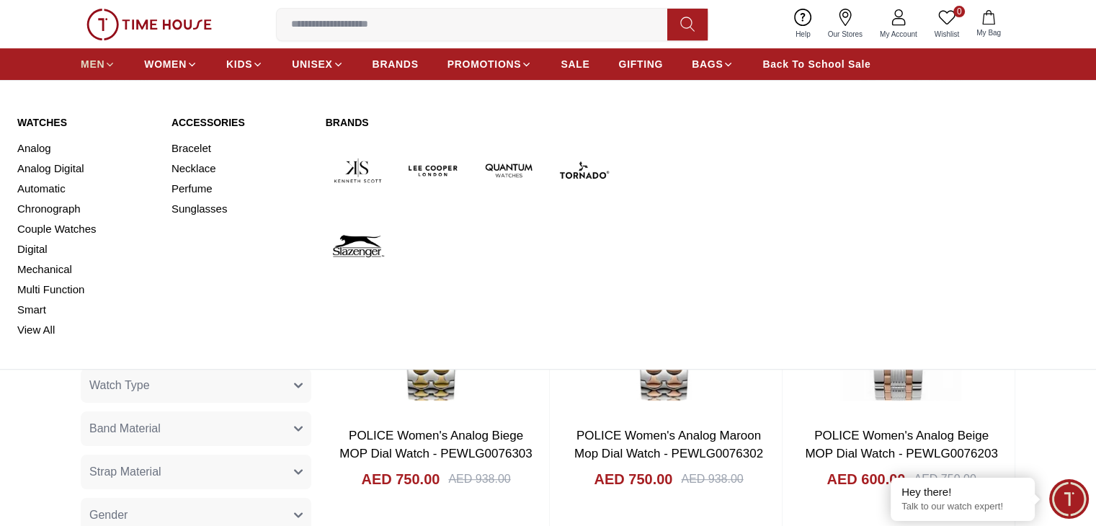
click at [101, 68] on span "MEN" at bounding box center [93, 64] width 24 height 14
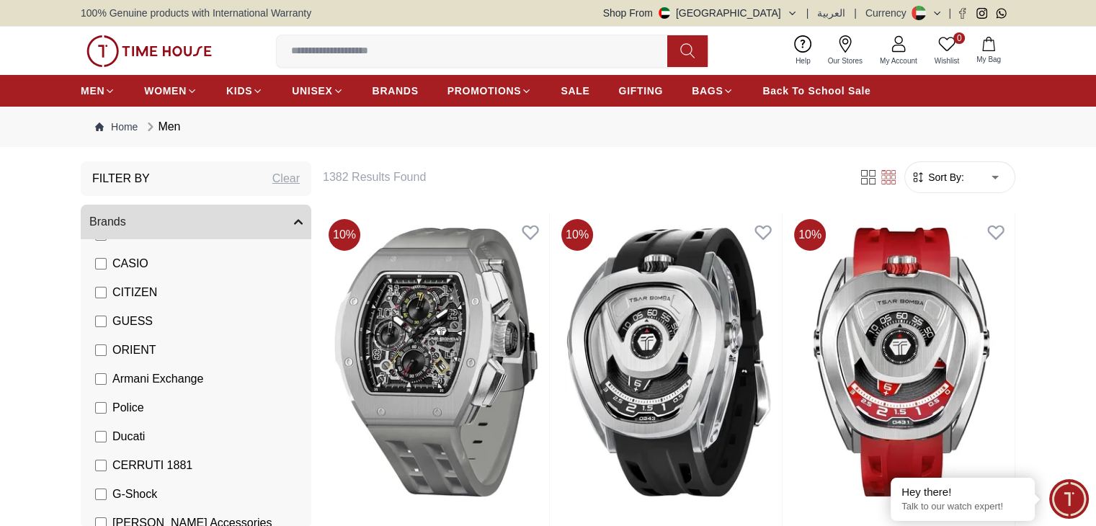
scroll to position [216, 0]
click at [123, 407] on span "Police" at bounding box center [128, 404] width 32 height 17
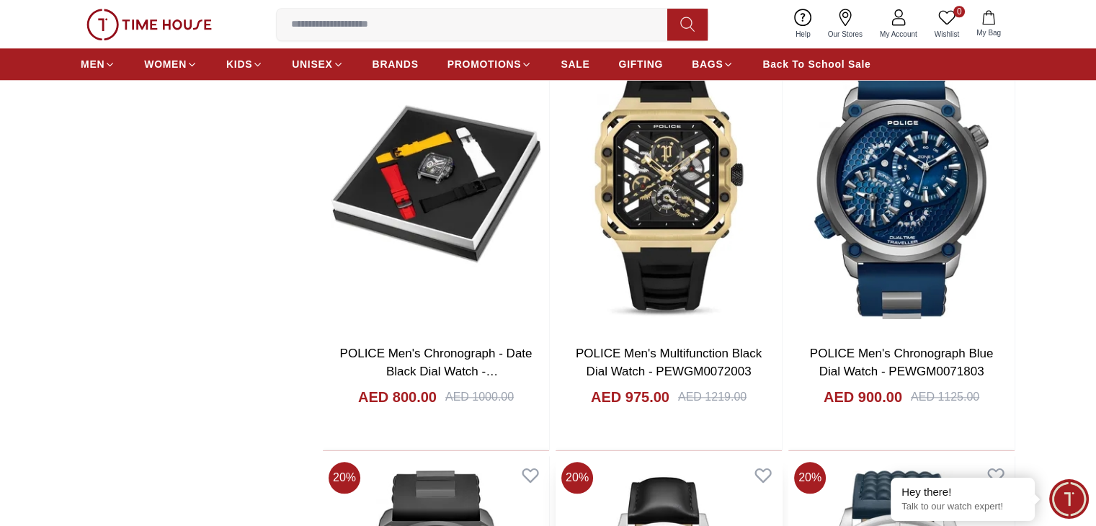
scroll to position [1802, 0]
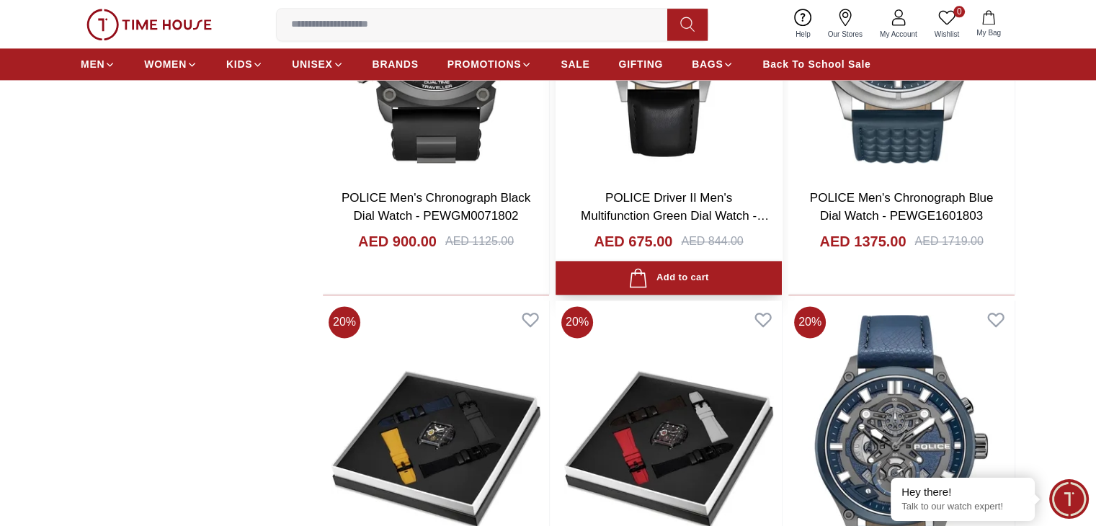
scroll to position [2450, 0]
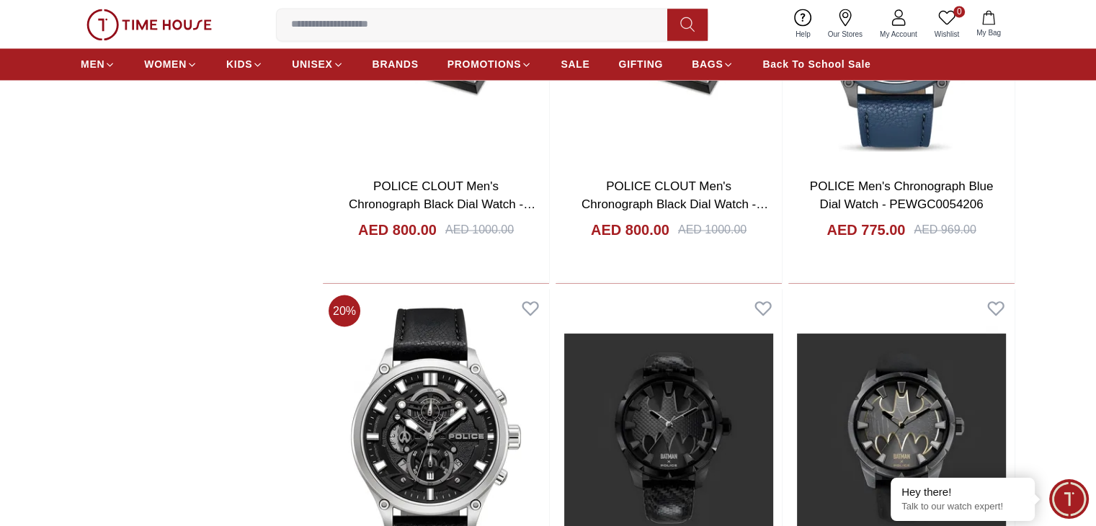
click at [420, 17] on input at bounding box center [478, 24] width 402 height 29
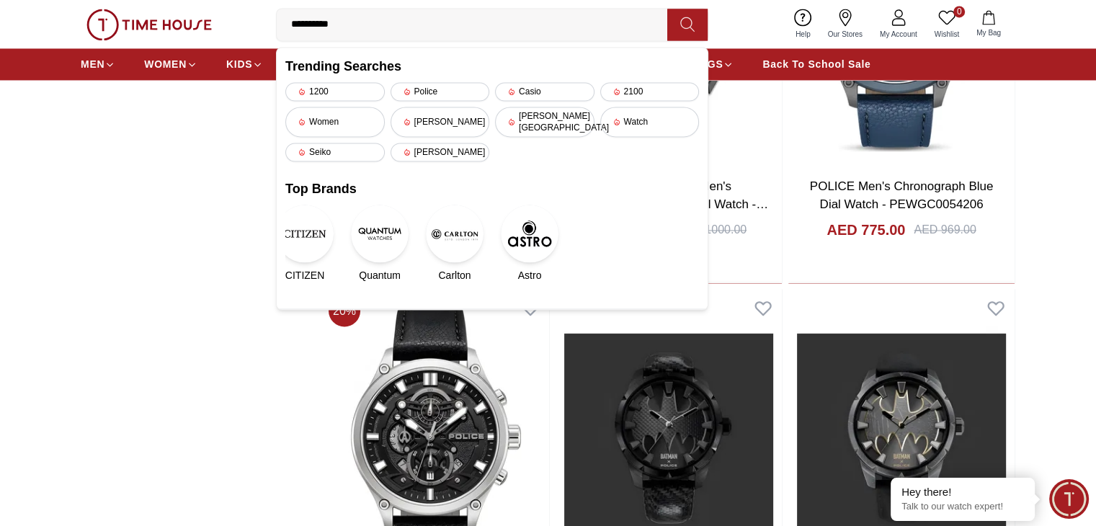
type input "**********"
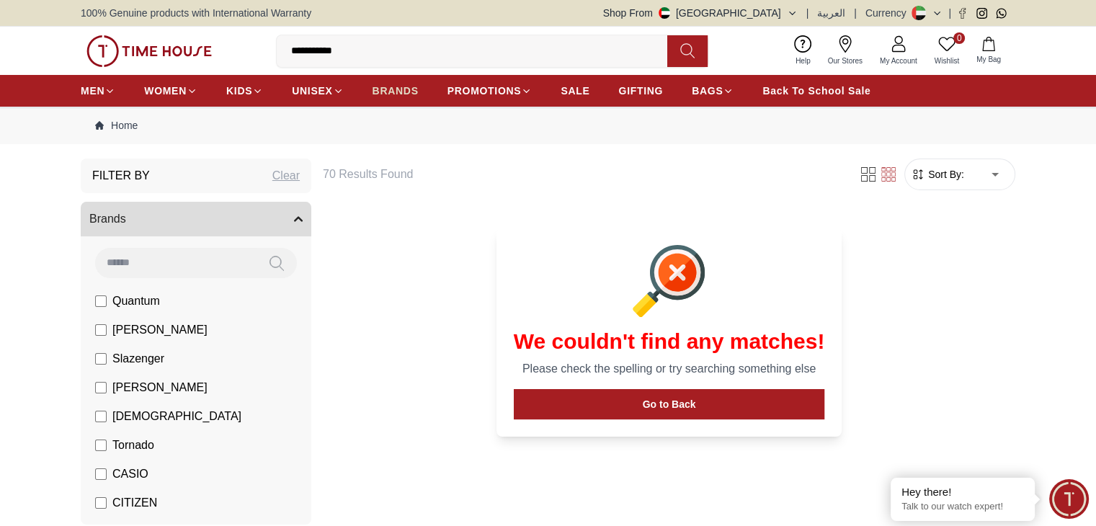
click at [401, 91] on span "BRANDS" at bounding box center [396, 91] width 46 height 14
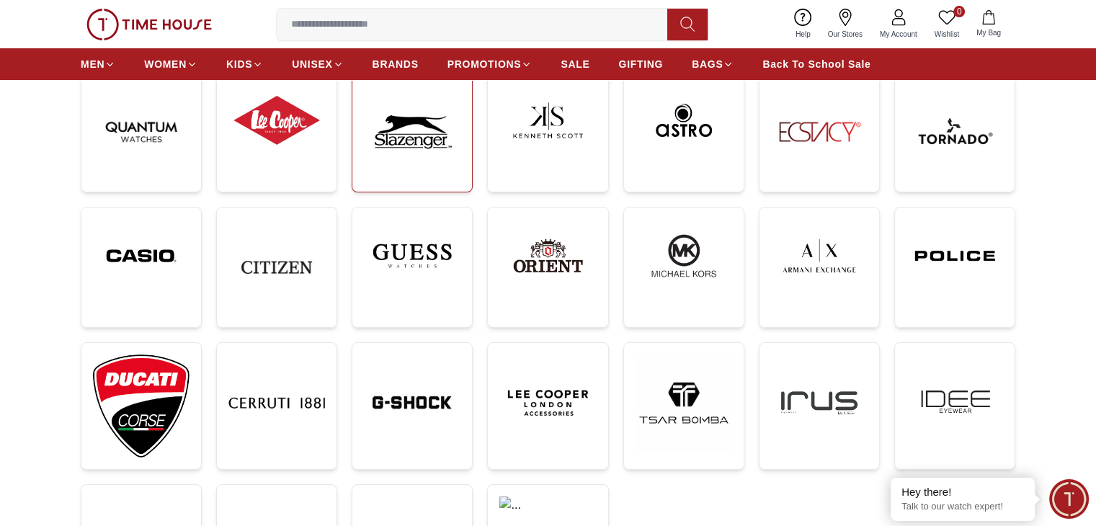
scroll to position [360, 0]
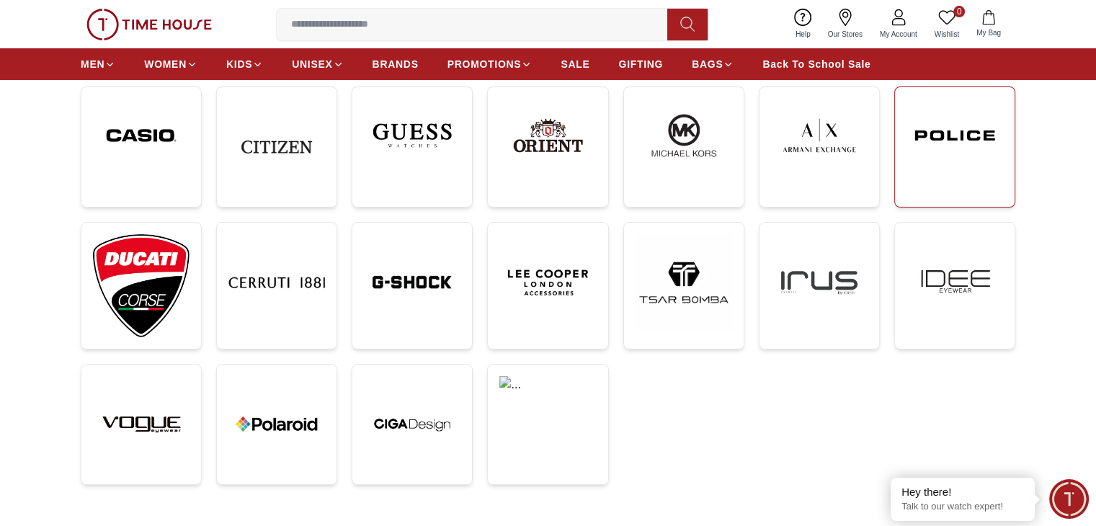
click at [927, 154] on img at bounding box center [955, 136] width 97 height 74
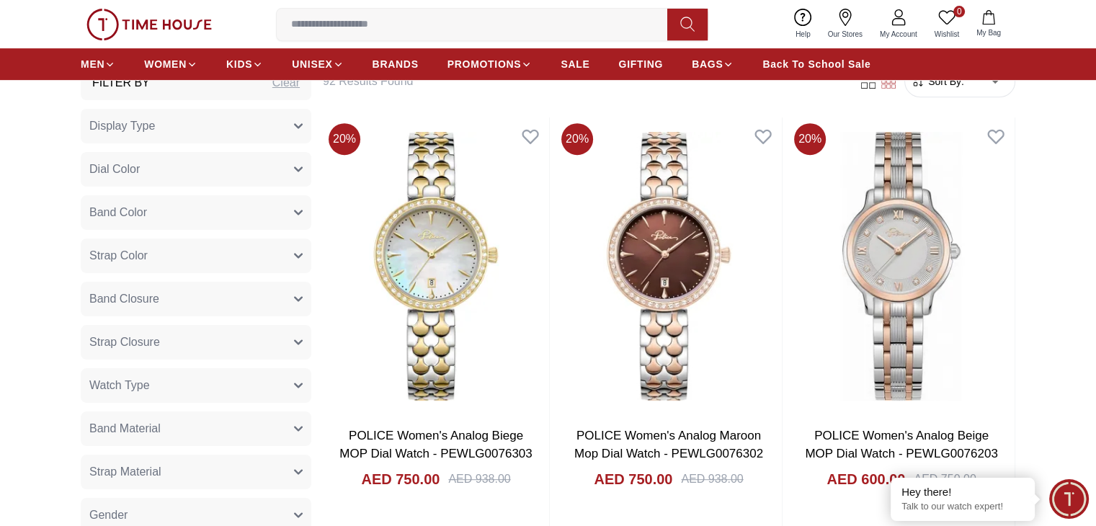
scroll to position [937, 0]
